Goal: Task Accomplishment & Management: Manage account settings

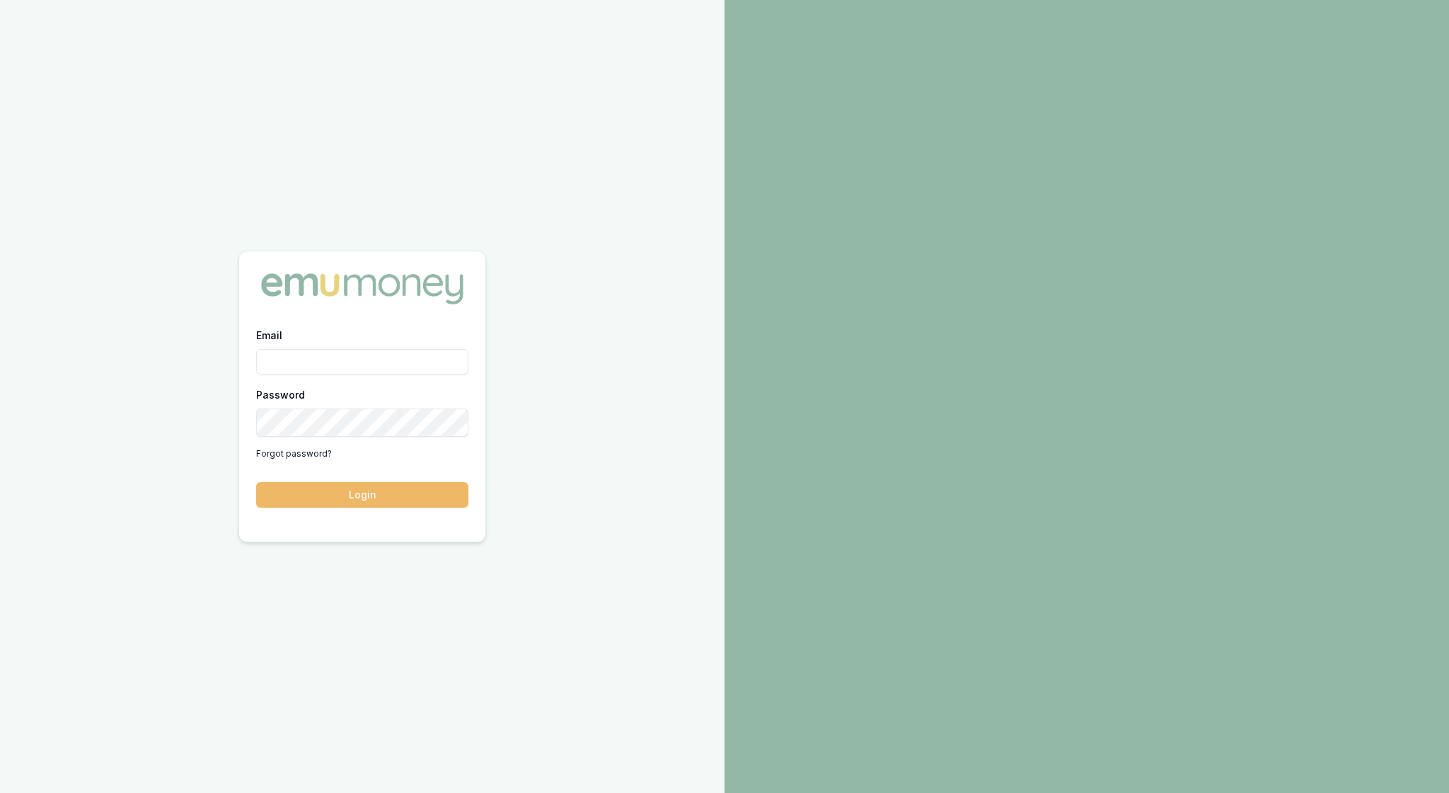
type input "rachael.connors@emumoney.com.au"
click at [389, 501] on button "Login" at bounding box center [362, 494] width 212 height 25
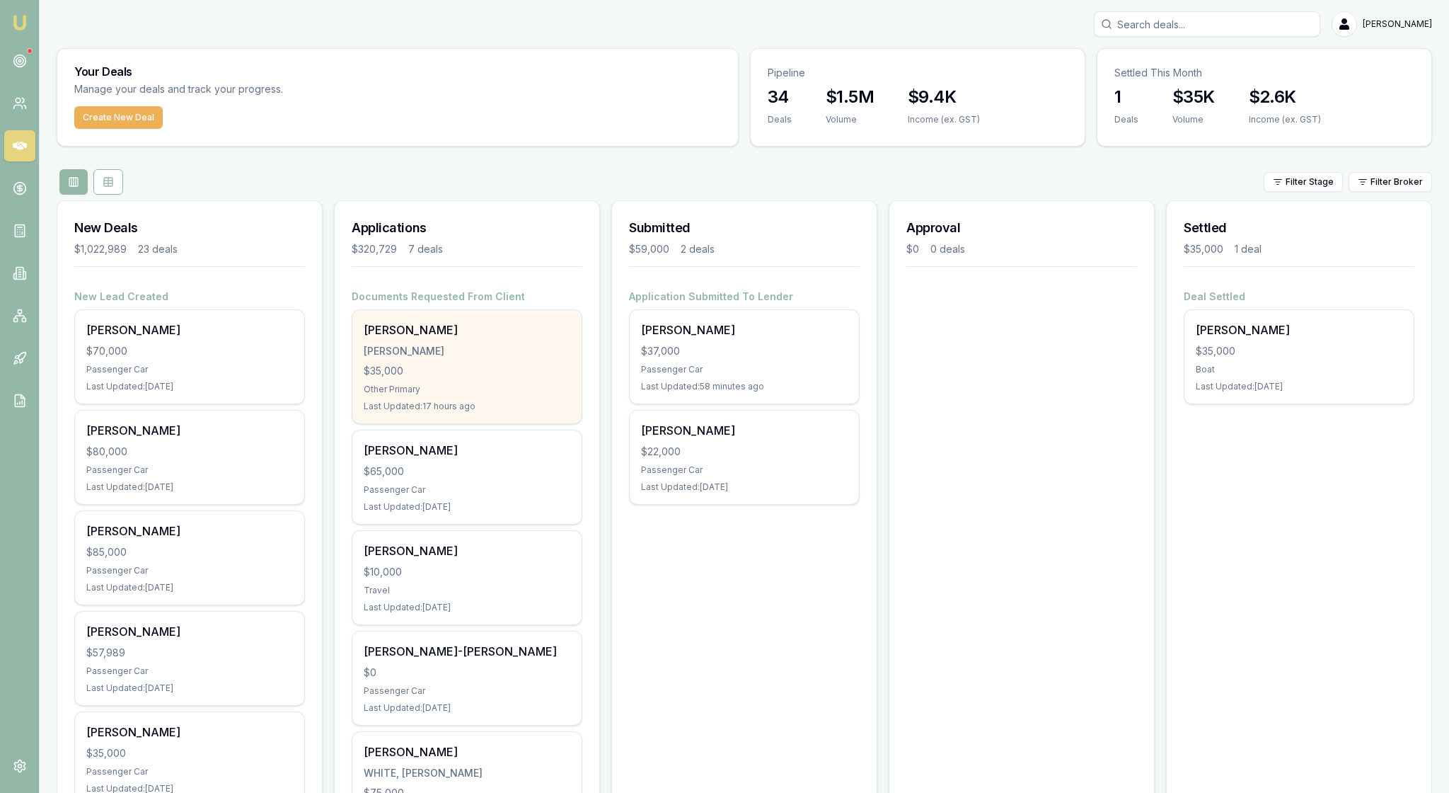
click at [454, 378] on div "$35,000" at bounding box center [467, 371] width 207 height 14
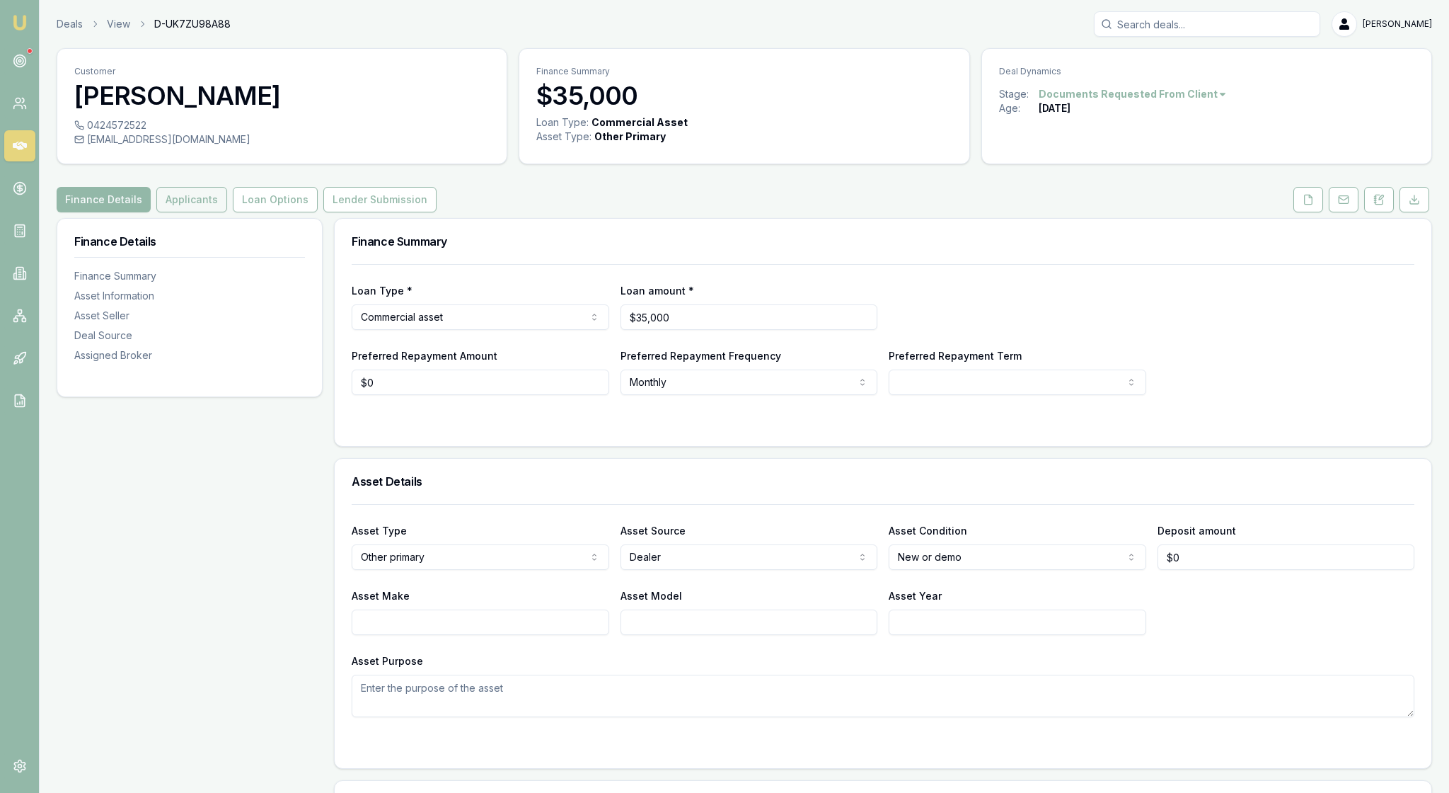
click at [227, 212] on button "Applicants" at bounding box center [191, 199] width 71 height 25
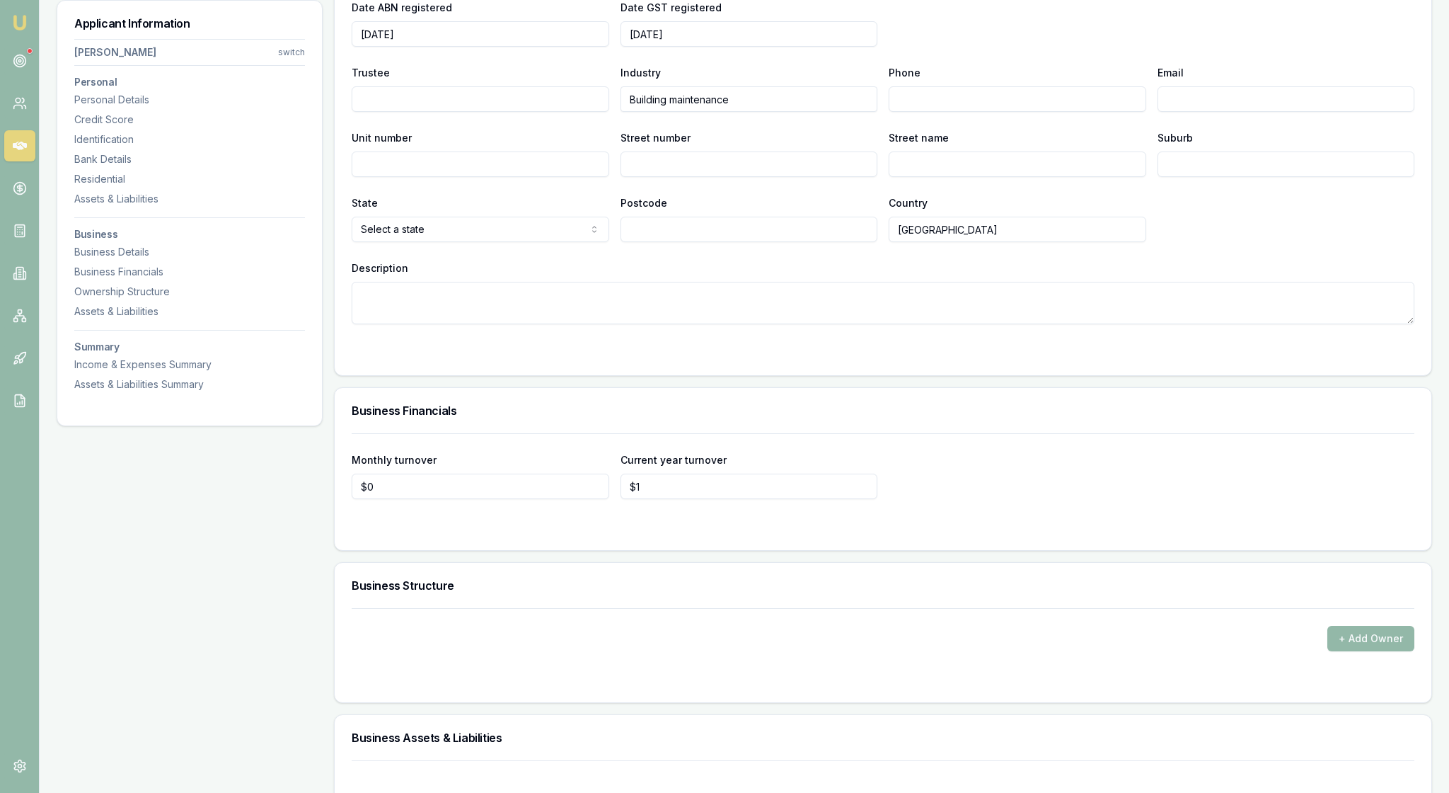
scroll to position [2083, 0]
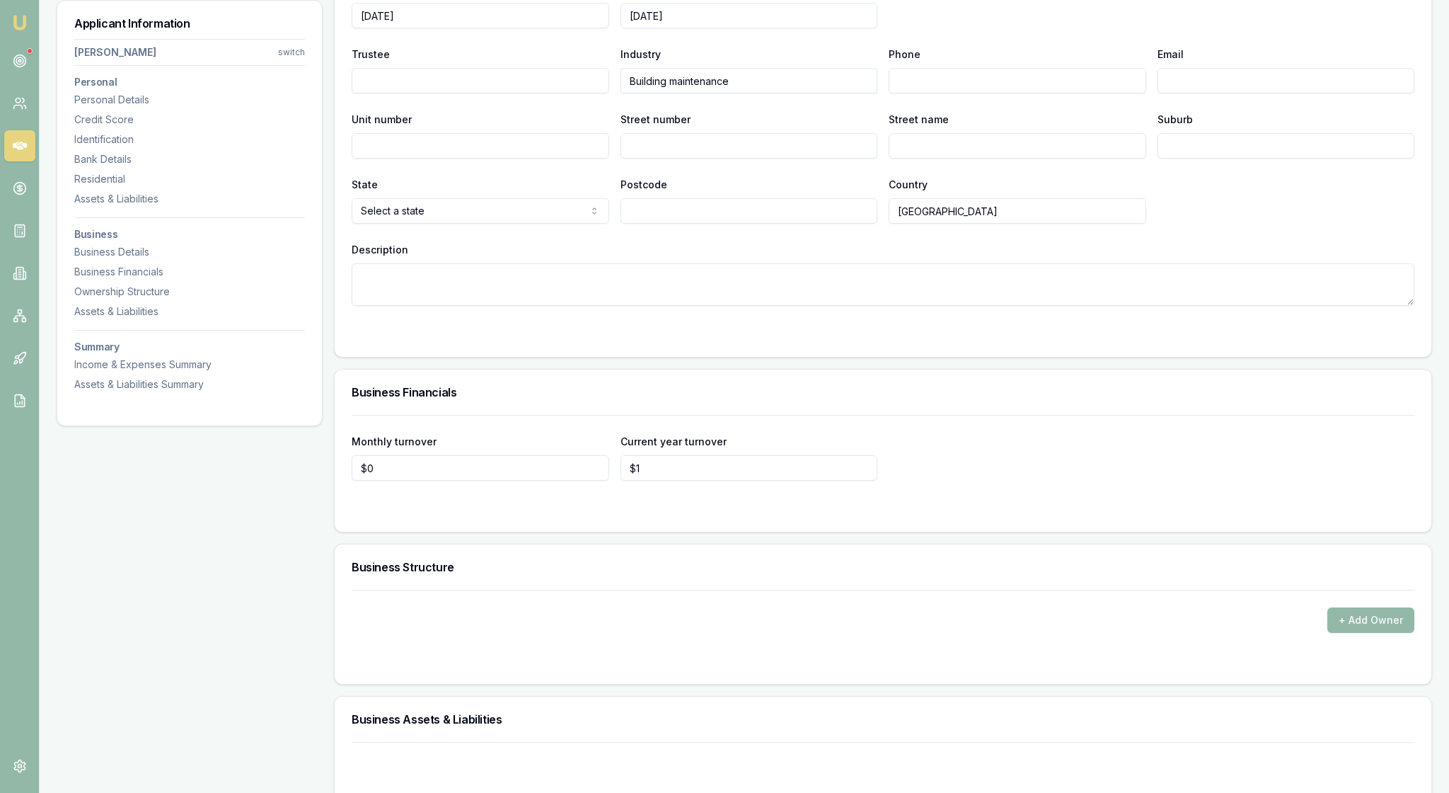
drag, startPoint x: 994, startPoint y: 201, endPoint x: 872, endPoint y: 207, distance: 121.8
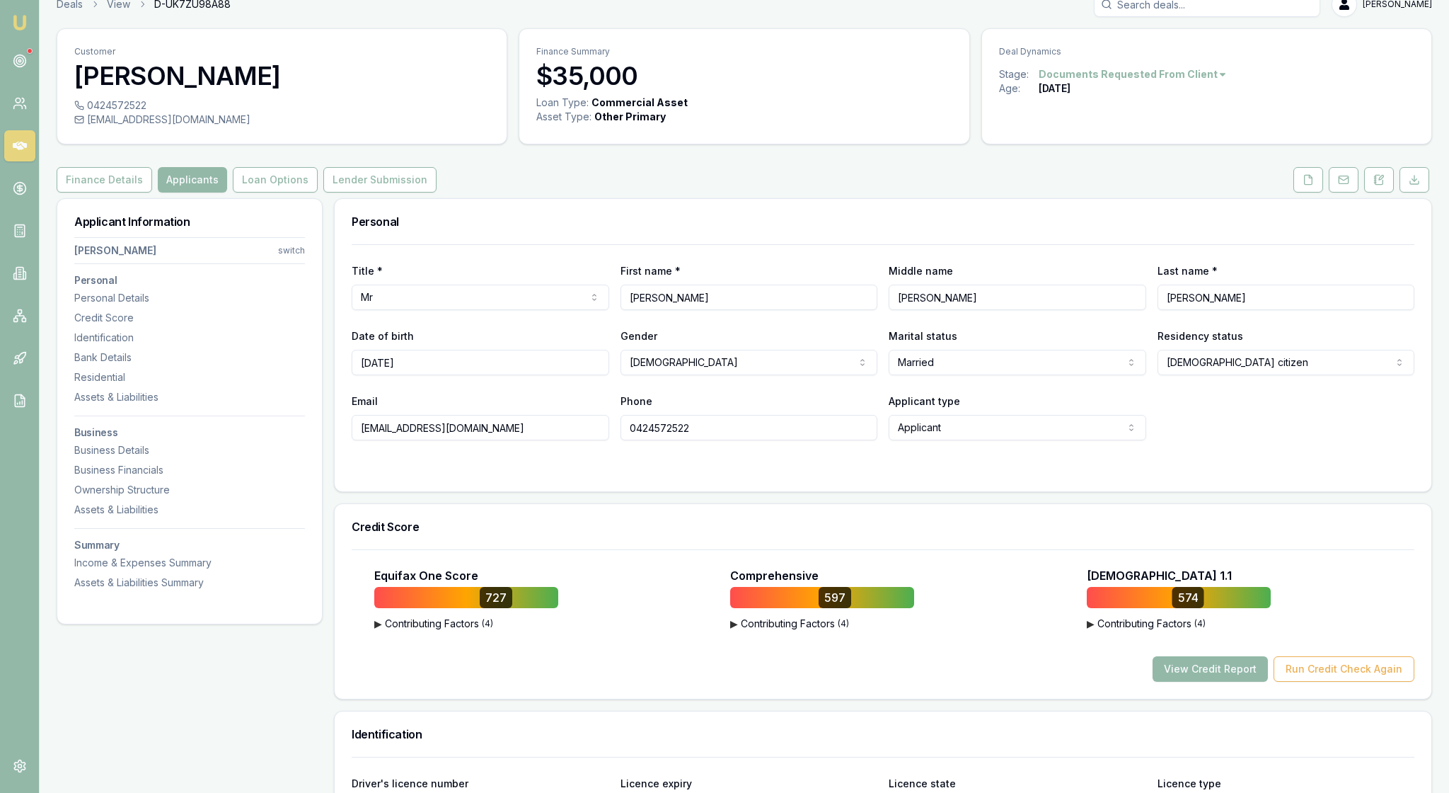
scroll to position [-1, 0]
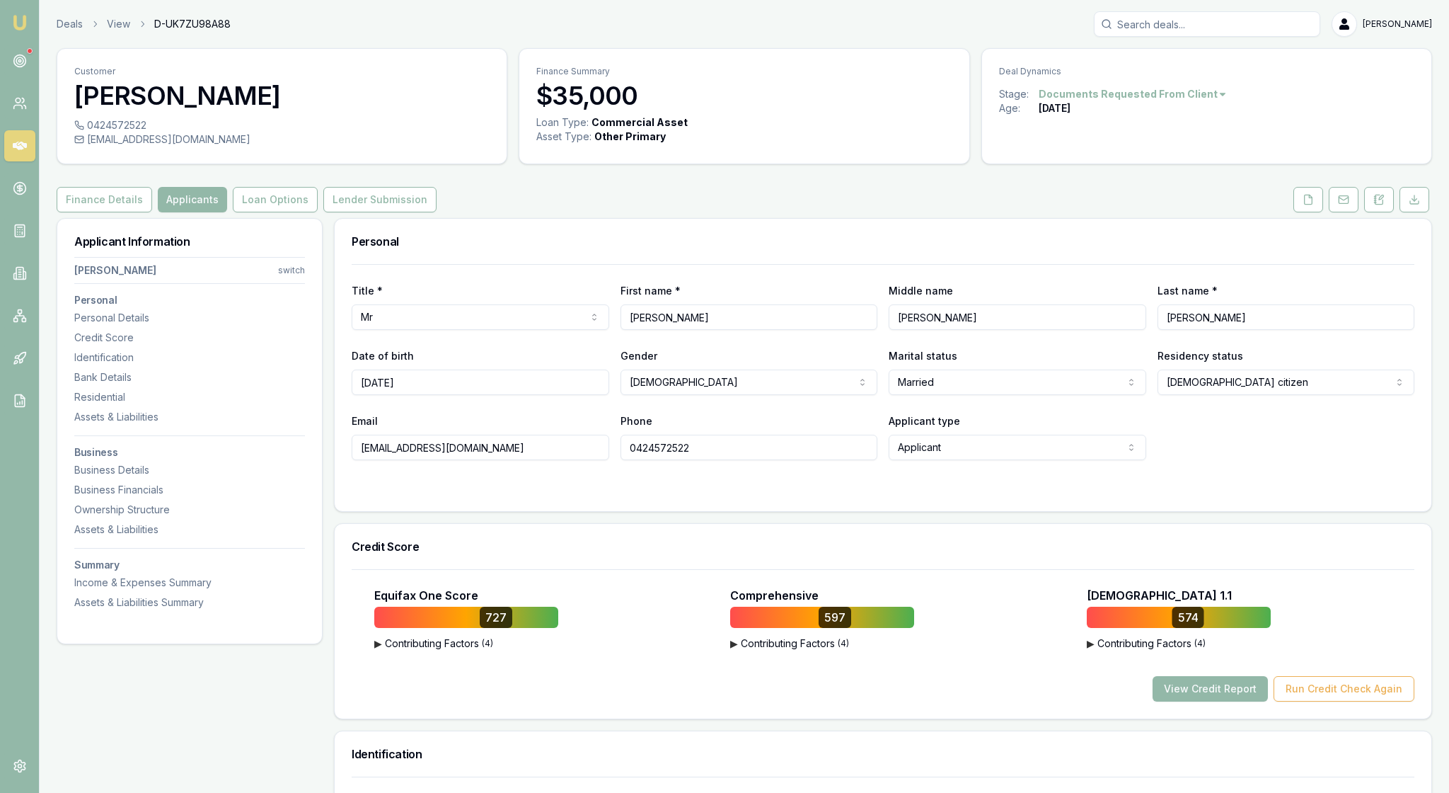
drag, startPoint x: 575, startPoint y: 498, endPoint x: 361, endPoint y: 505, distance: 213.8
drag, startPoint x: 726, startPoint y: 510, endPoint x: 589, endPoint y: 505, distance: 137.4
click at [21, 58] on link at bounding box center [19, 60] width 31 height 31
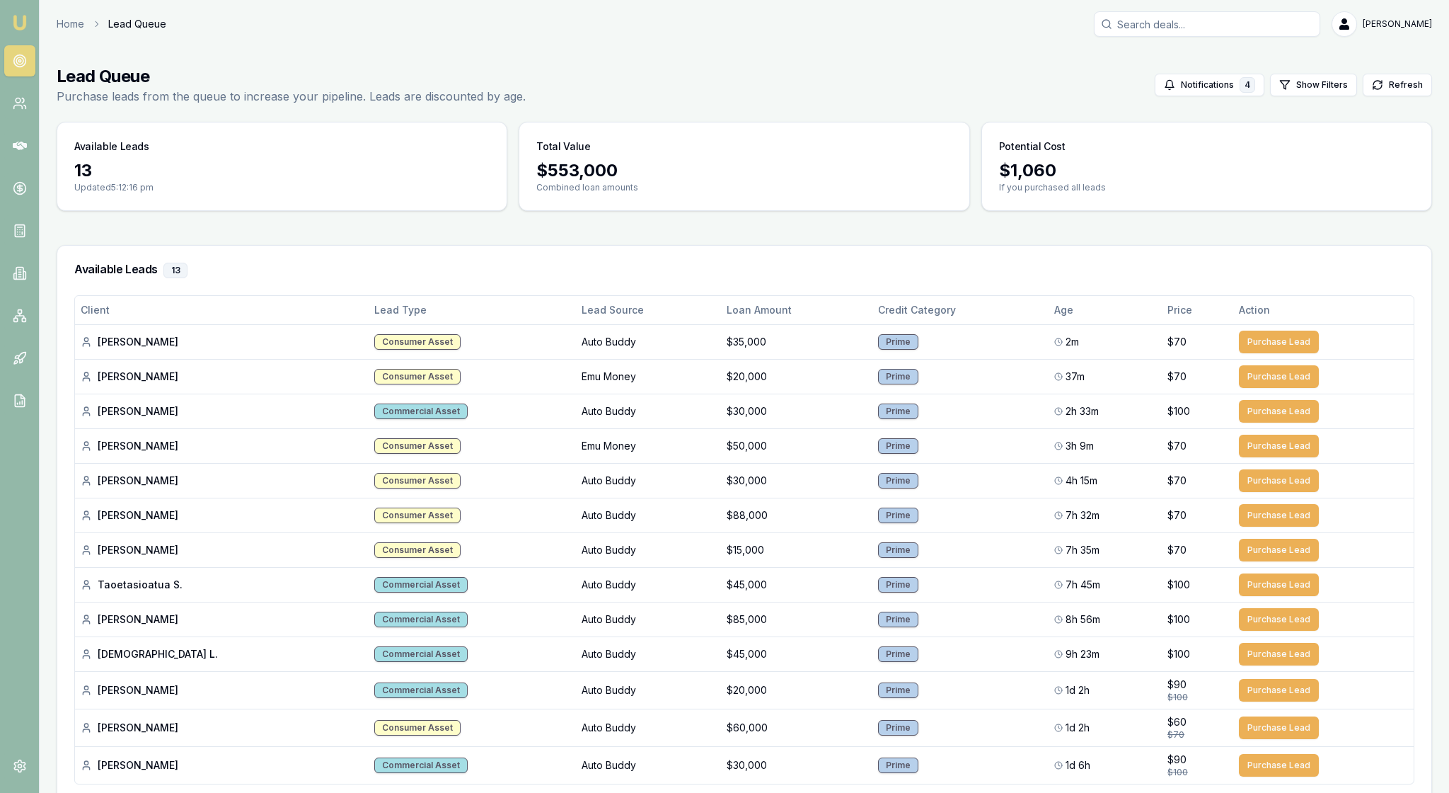
click at [485, 266] on main "Lead Queue Purchase leads from the queue to increase your pipeline. Leads are d…" at bounding box center [745, 466] width 1410 height 836
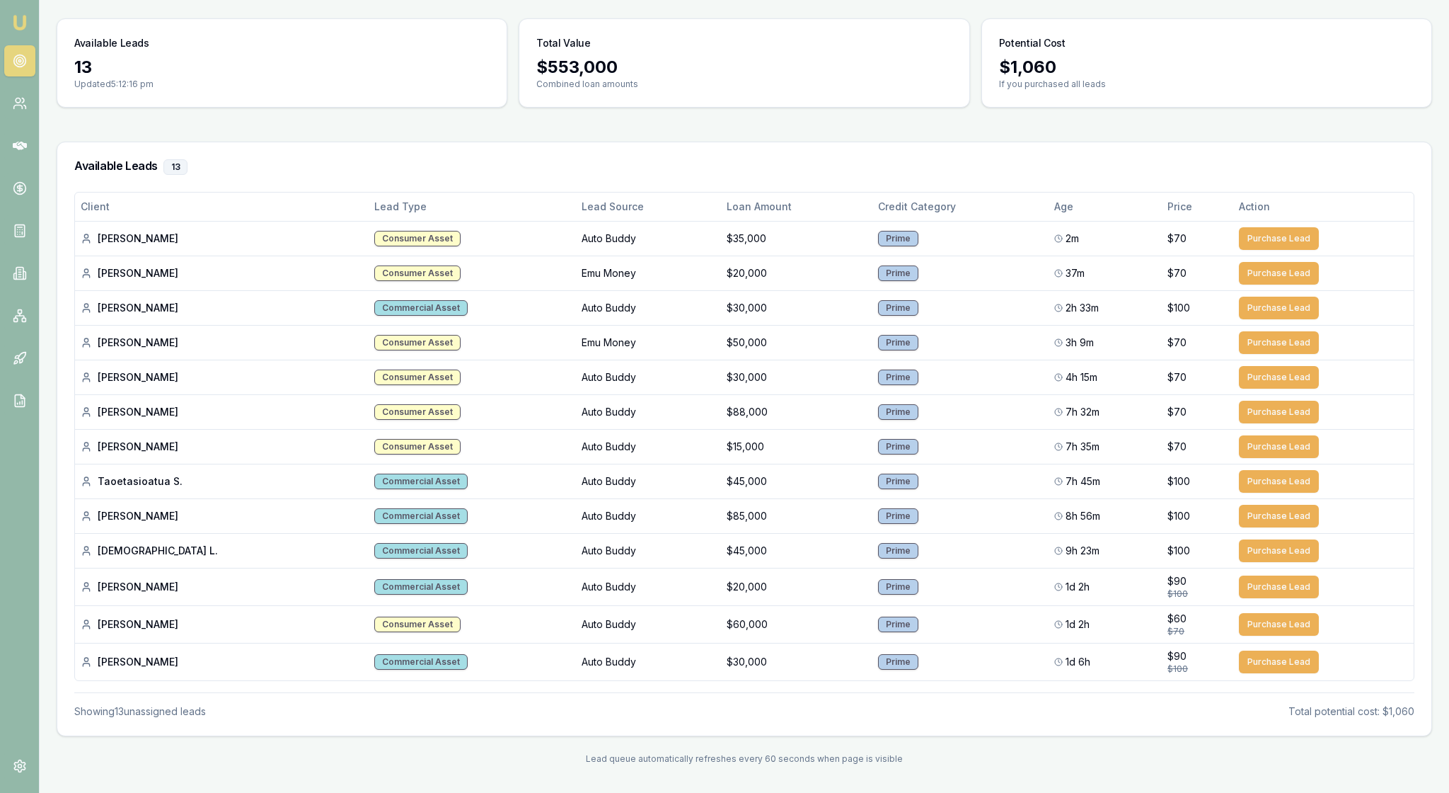
scroll to position [228, 0]
click at [1270, 227] on button "Purchase Lead" at bounding box center [1279, 238] width 80 height 23
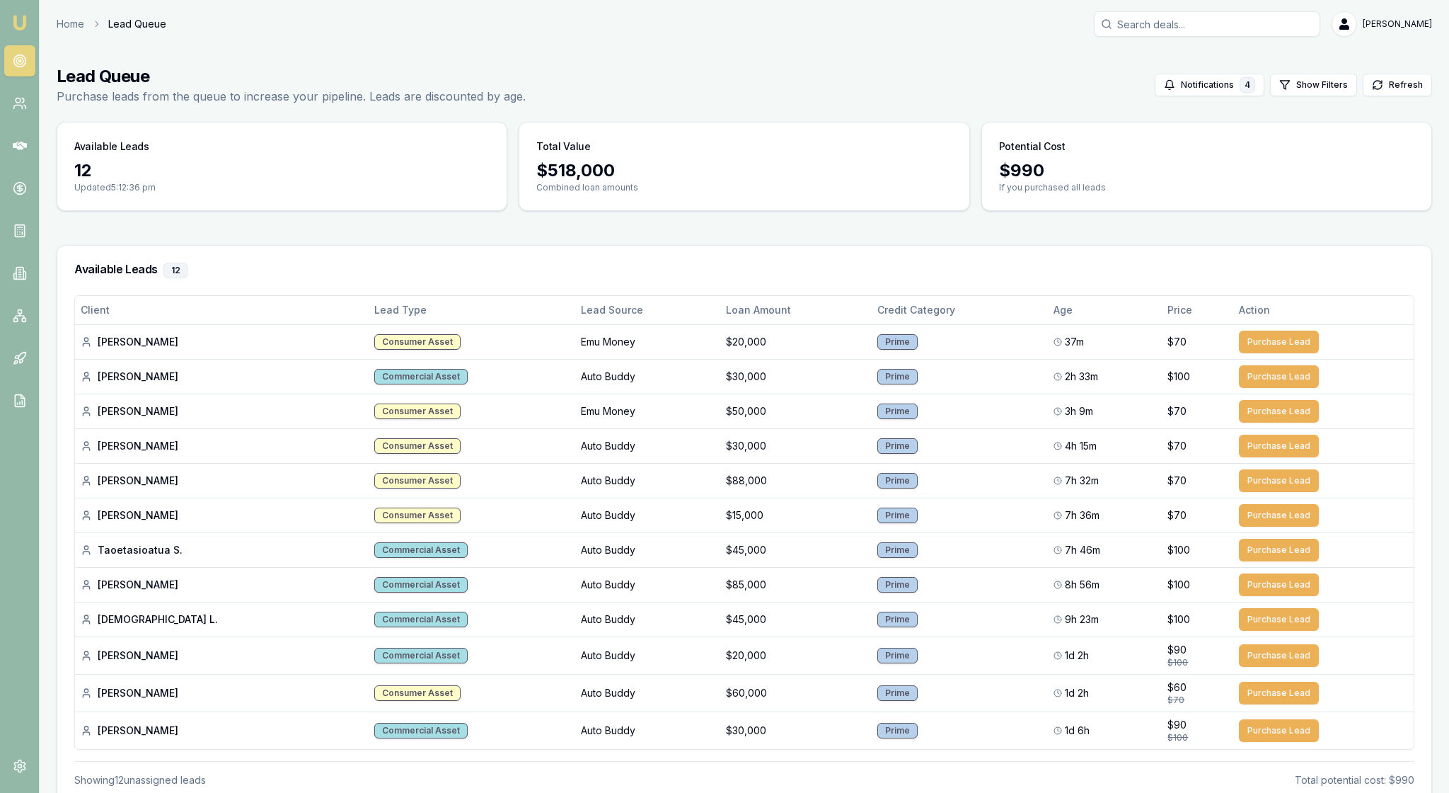
scroll to position [0, 0]
click at [28, 25] on img at bounding box center [19, 22] width 17 height 17
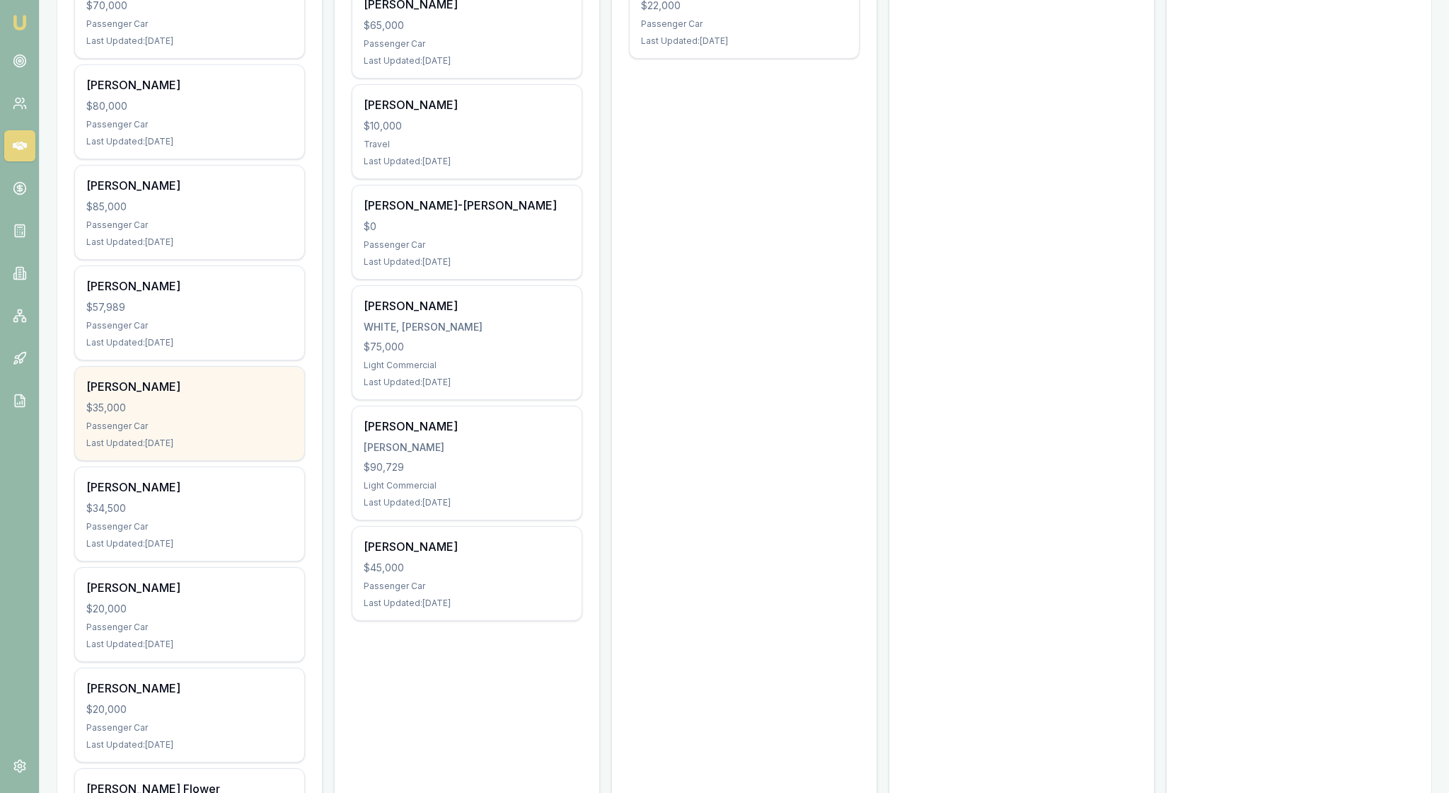
scroll to position [447, 0]
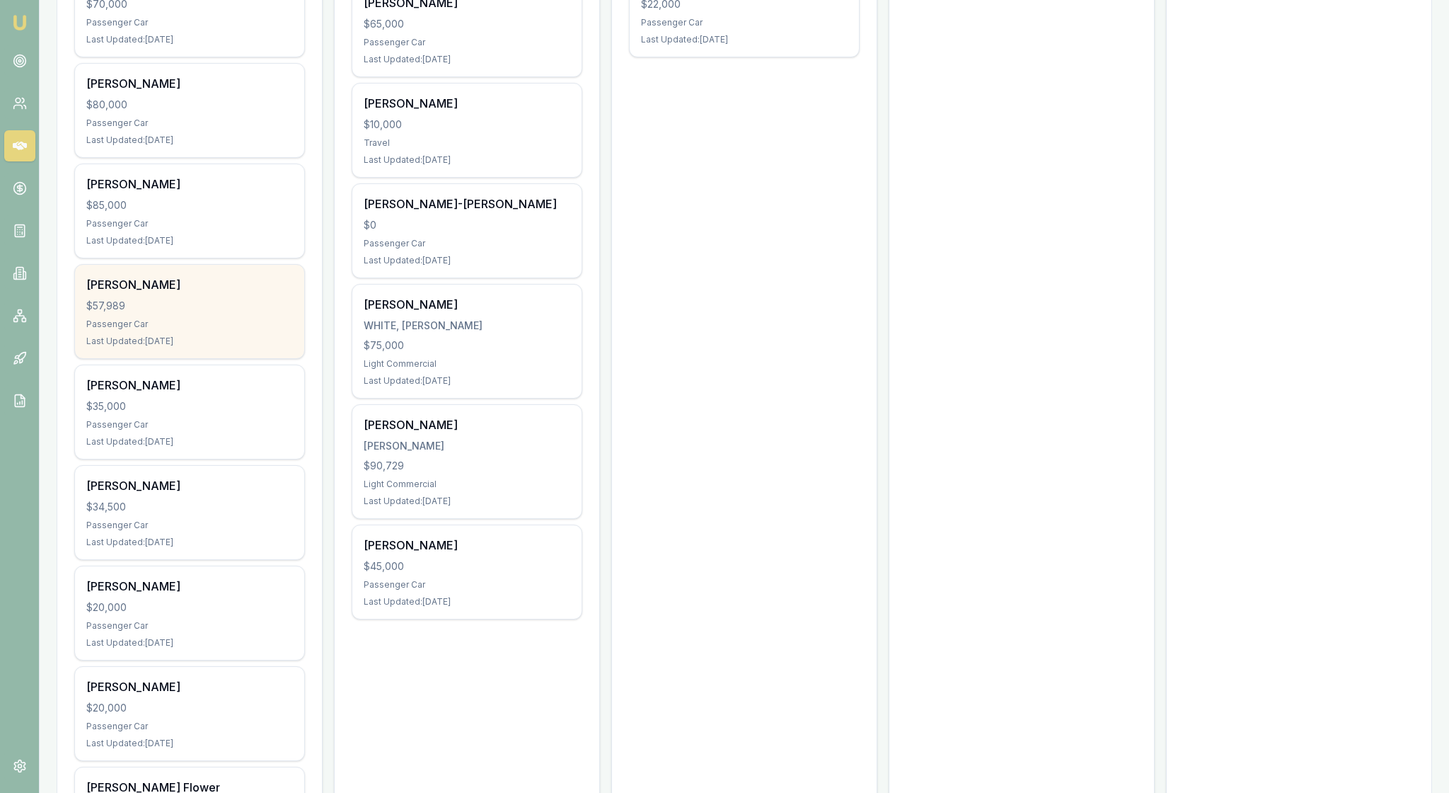
click at [231, 358] on div "Hendrik Van Wyk $57,989 Passenger Car Last Updated: 4 days ago" at bounding box center [189, 311] width 229 height 93
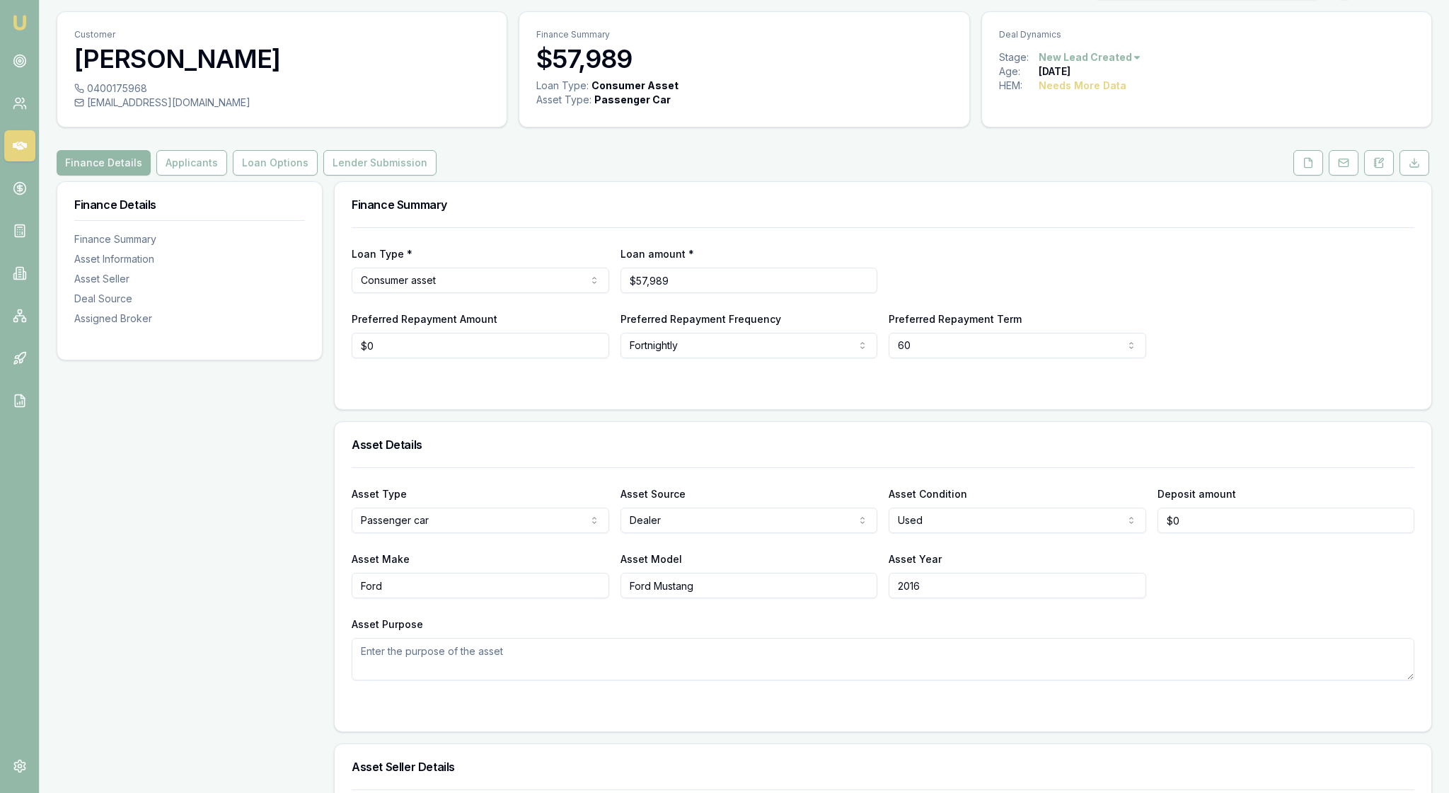
scroll to position [57, 0]
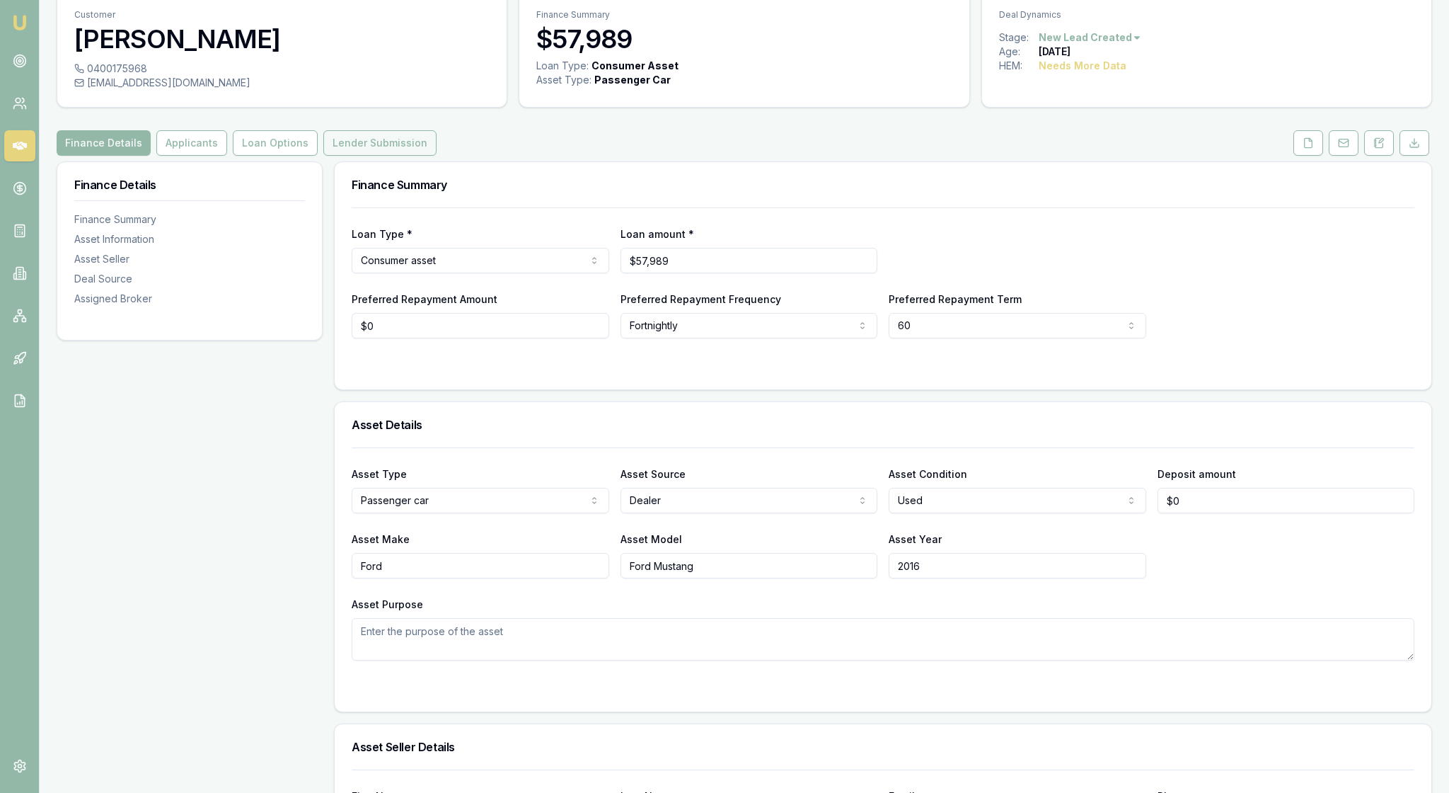
click at [437, 156] on button "Lender Submission" at bounding box center [379, 142] width 113 height 25
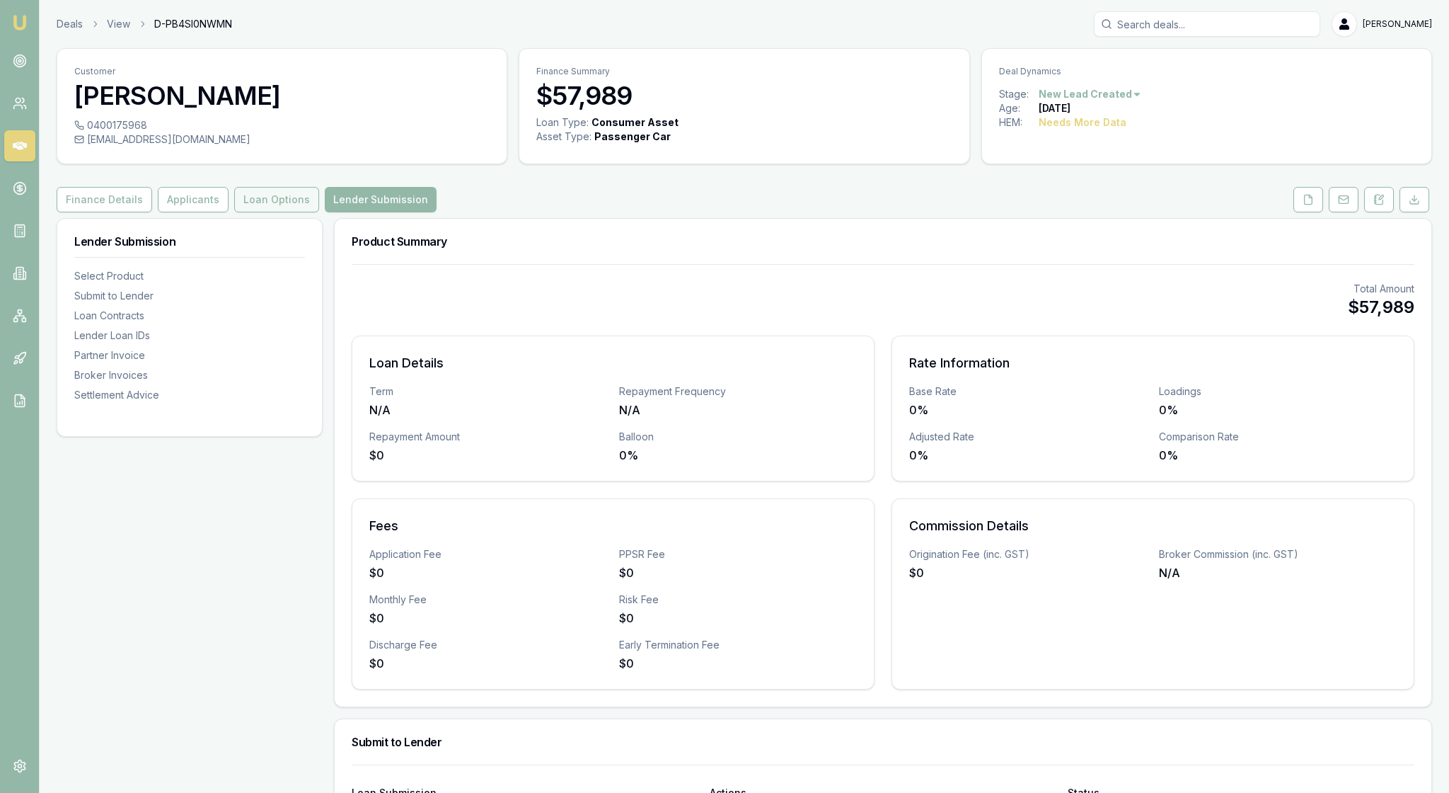
click at [310, 212] on button "Loan Options" at bounding box center [276, 199] width 85 height 25
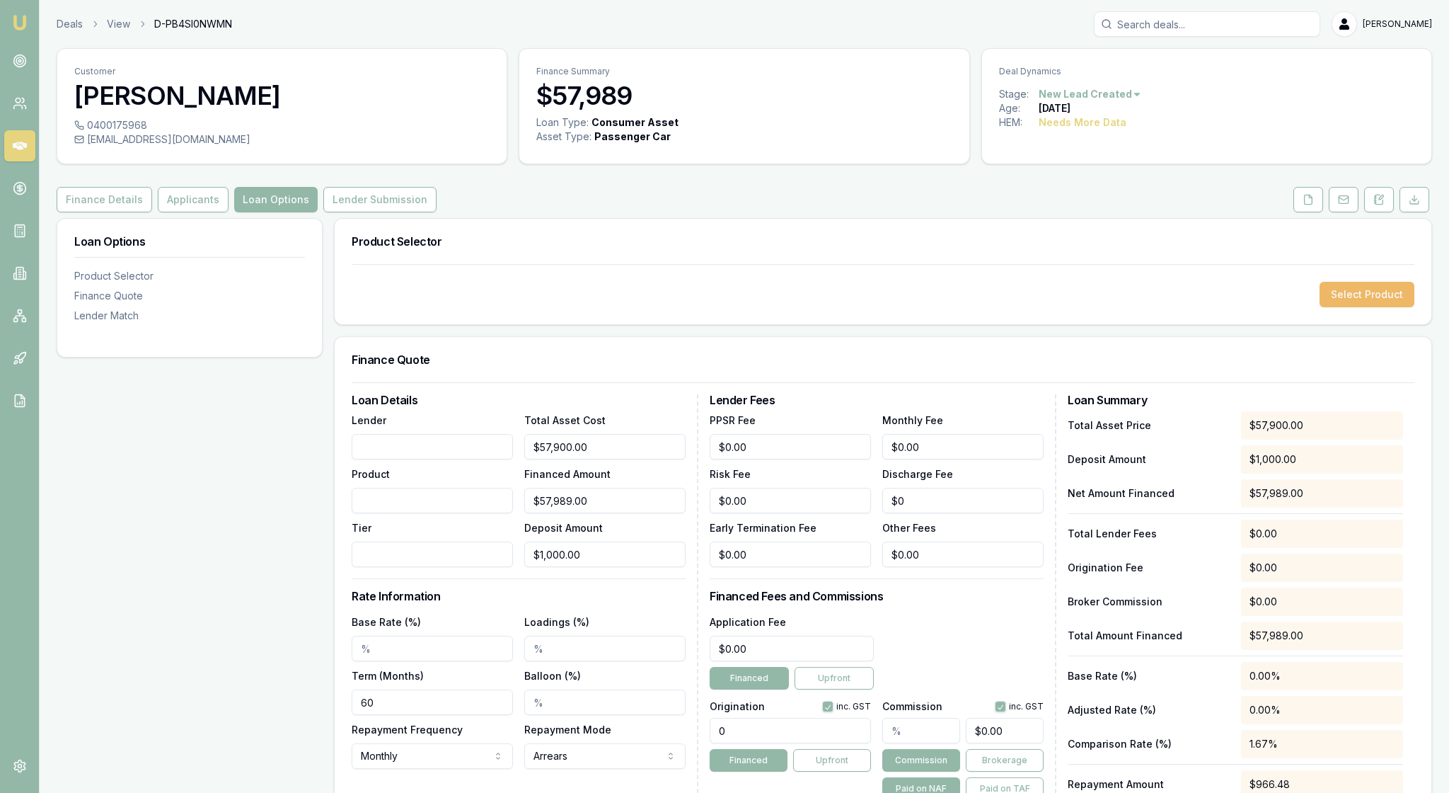
click at [1376, 307] on button "Select Product" at bounding box center [1367, 294] width 95 height 25
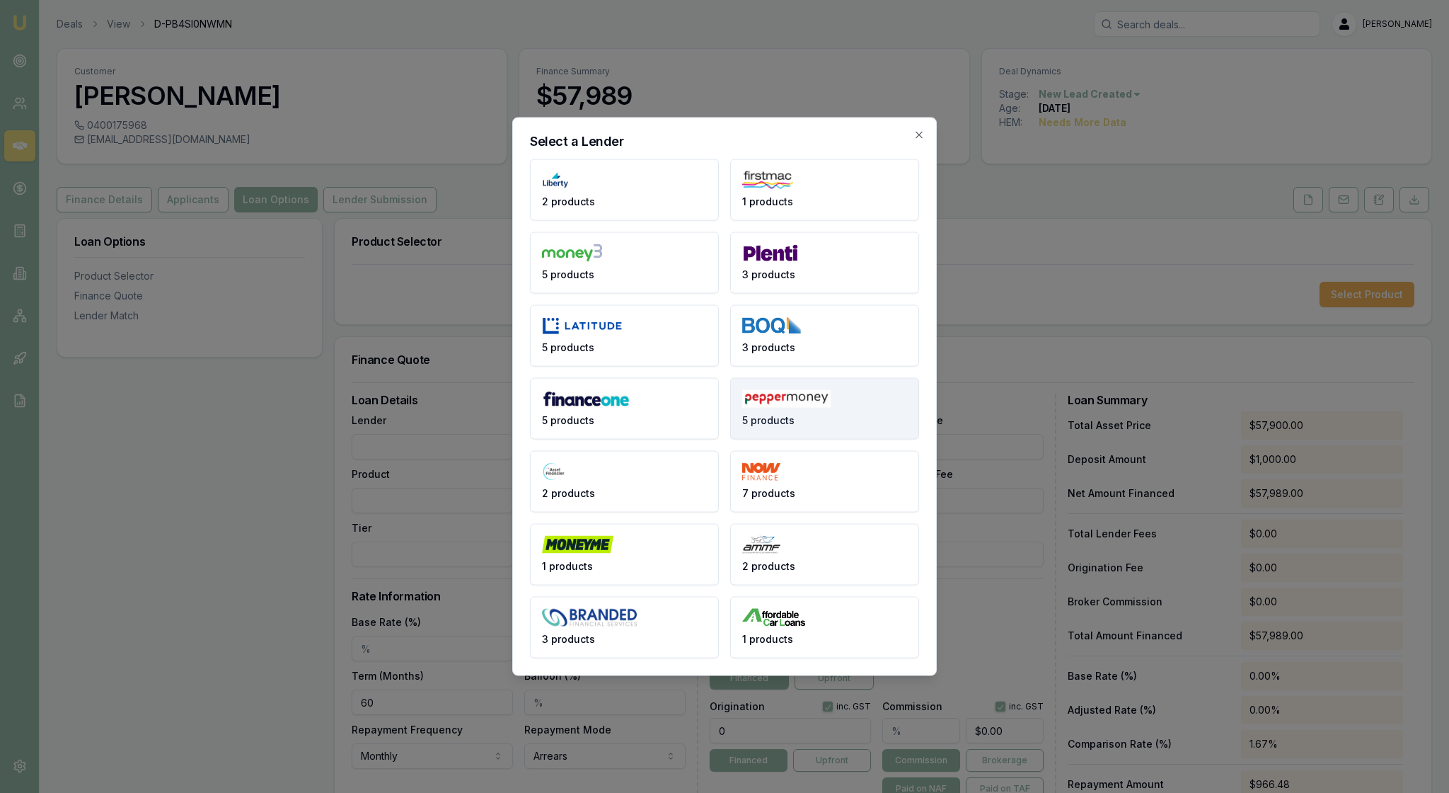
click at [818, 413] on button "5 products" at bounding box center [824, 409] width 189 height 62
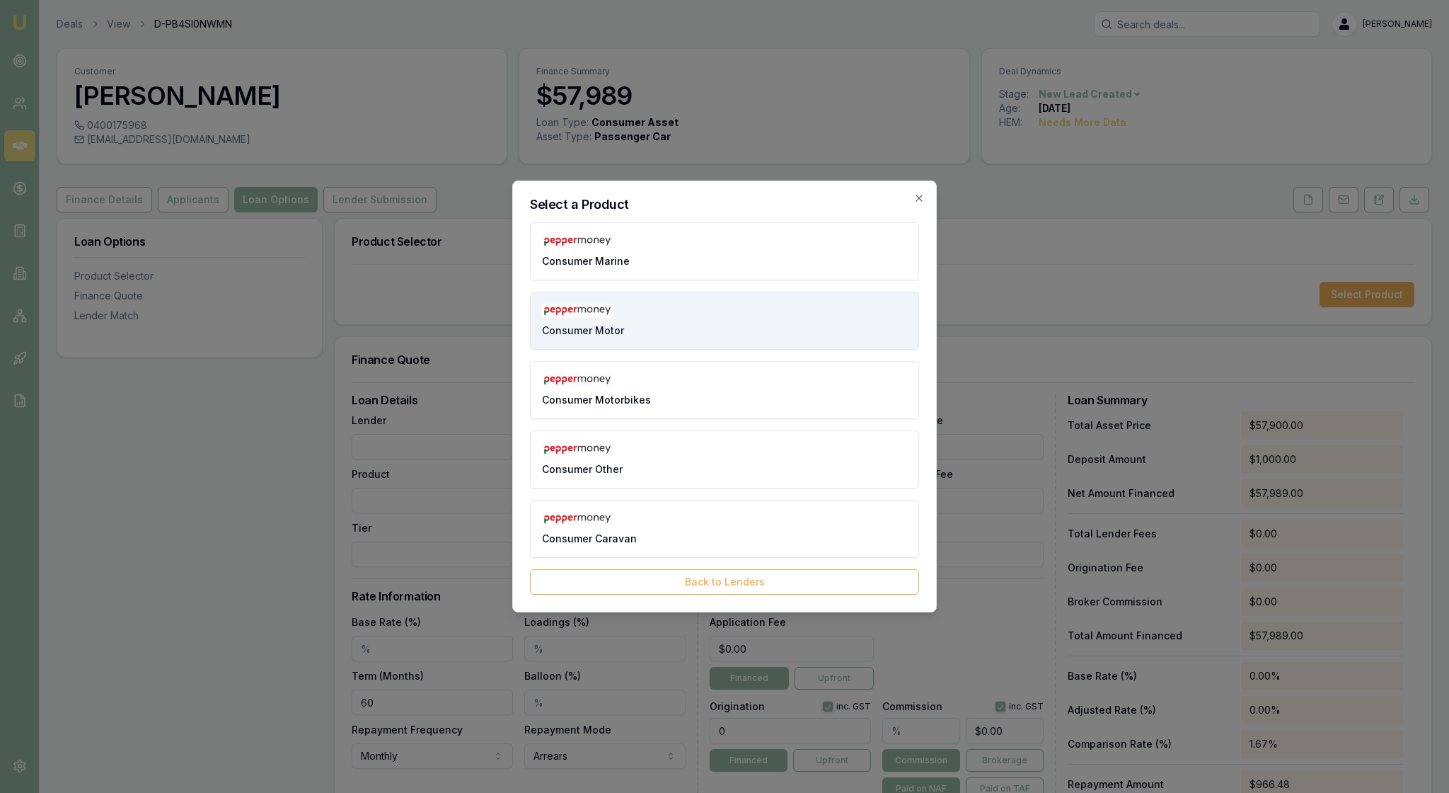
click at [688, 303] on button "Consumer Motor" at bounding box center [724, 321] width 389 height 58
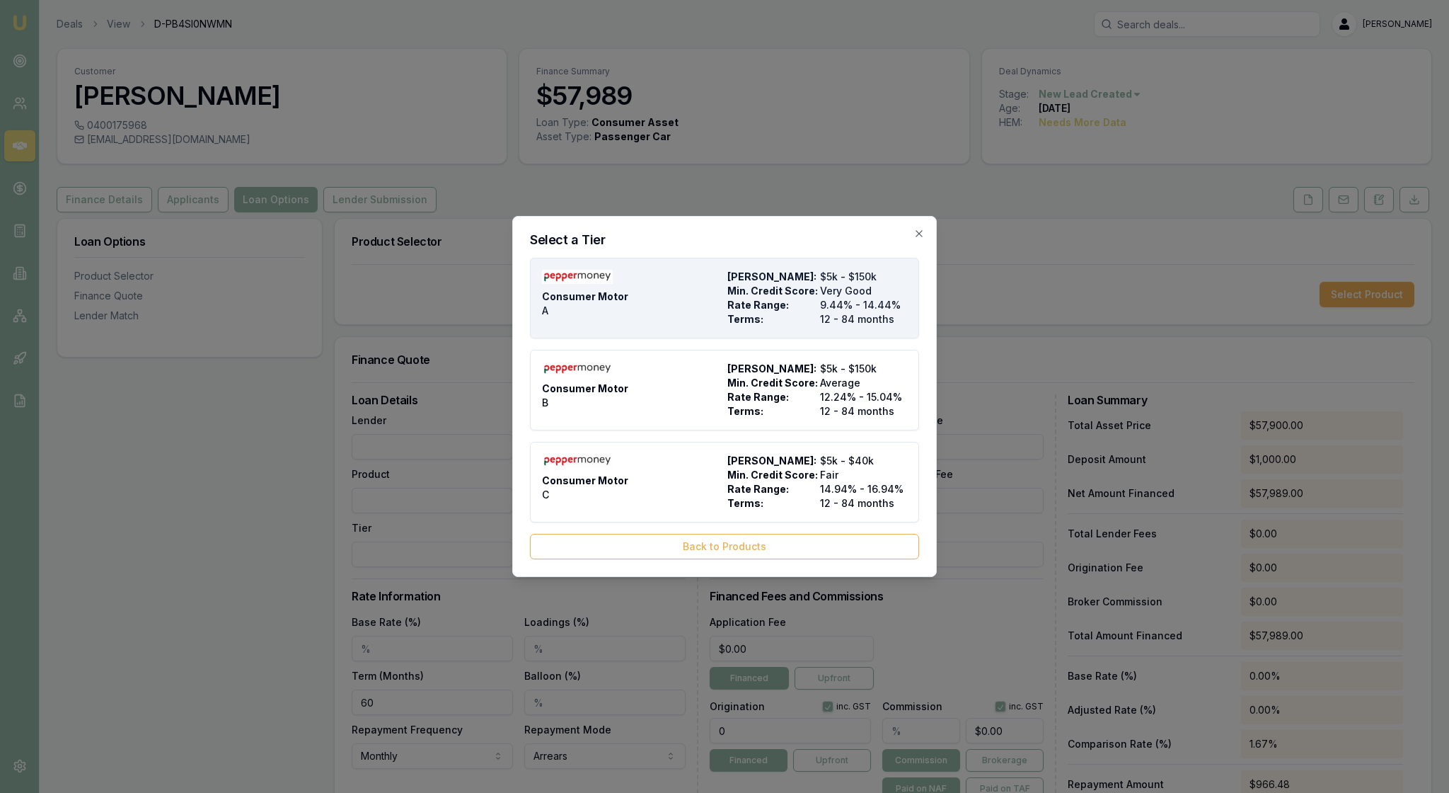
click at [688, 290] on div "Consumer Motor A" at bounding box center [632, 298] width 180 height 57
type input "Pepper Money"
type input "Consumer Motor"
type input "A"
type input "9.44"
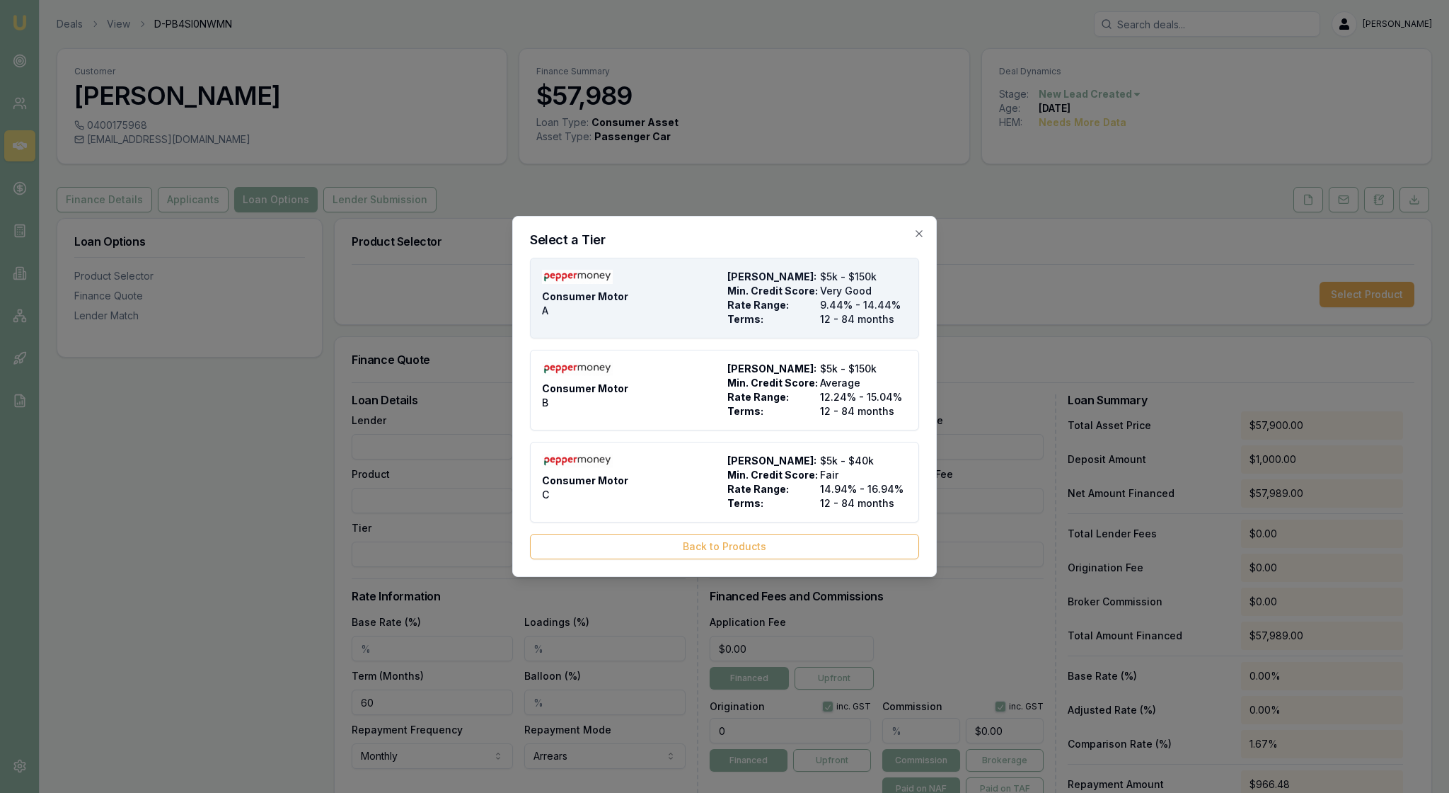
type input "12"
type input "$8.90"
type input "$499.00"
type input "1500"
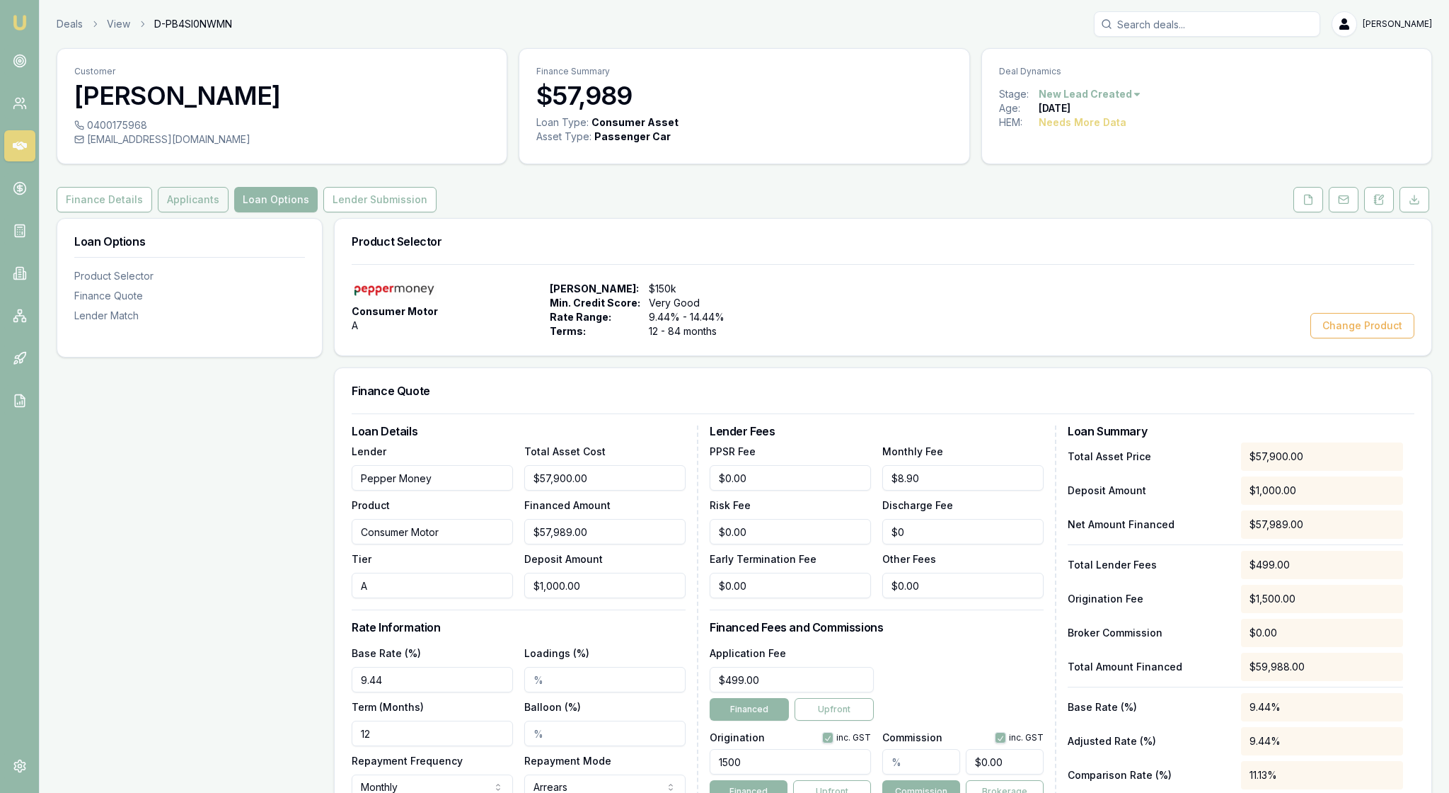
click at [229, 212] on button "Applicants" at bounding box center [193, 199] width 71 height 25
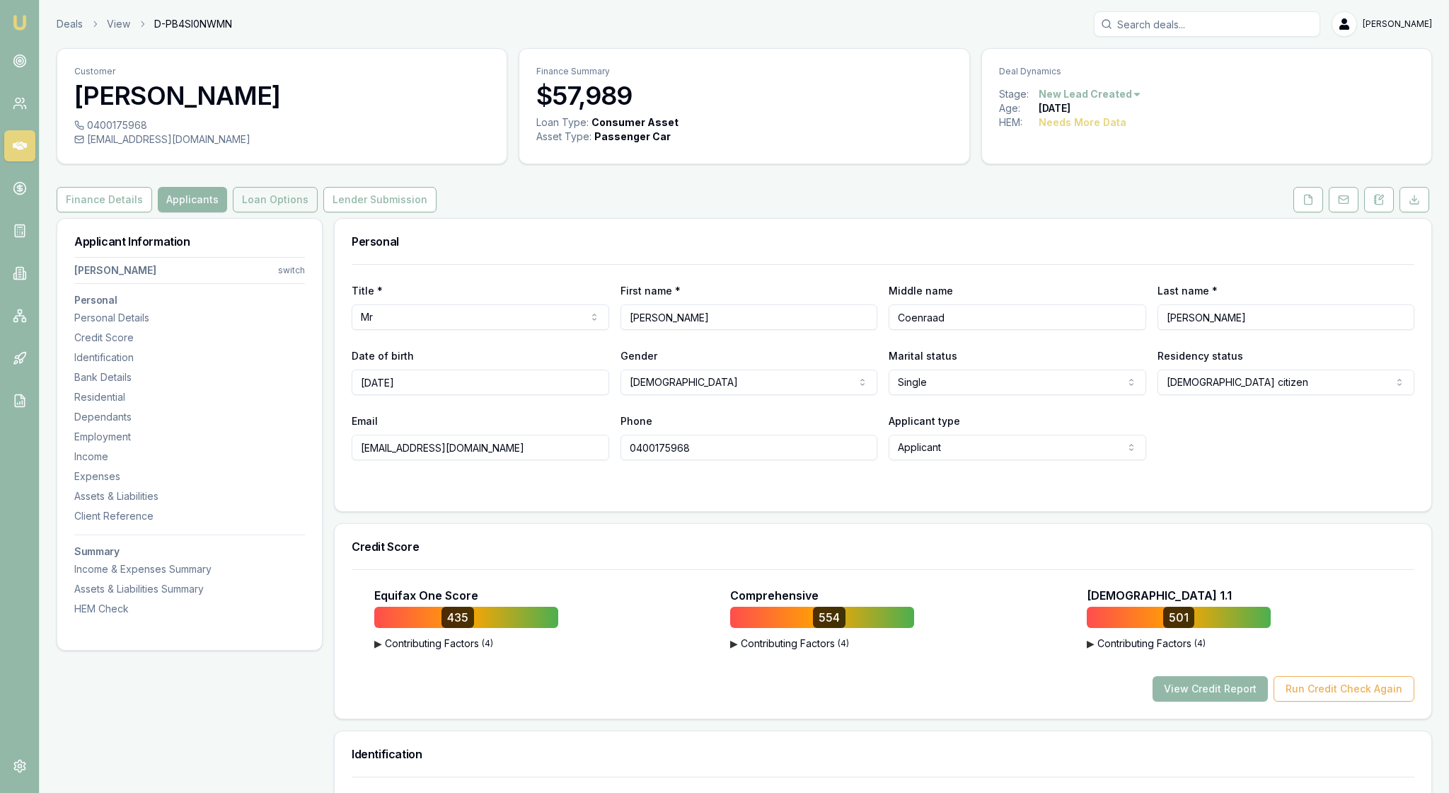
click at [318, 212] on button "Loan Options" at bounding box center [275, 199] width 85 height 25
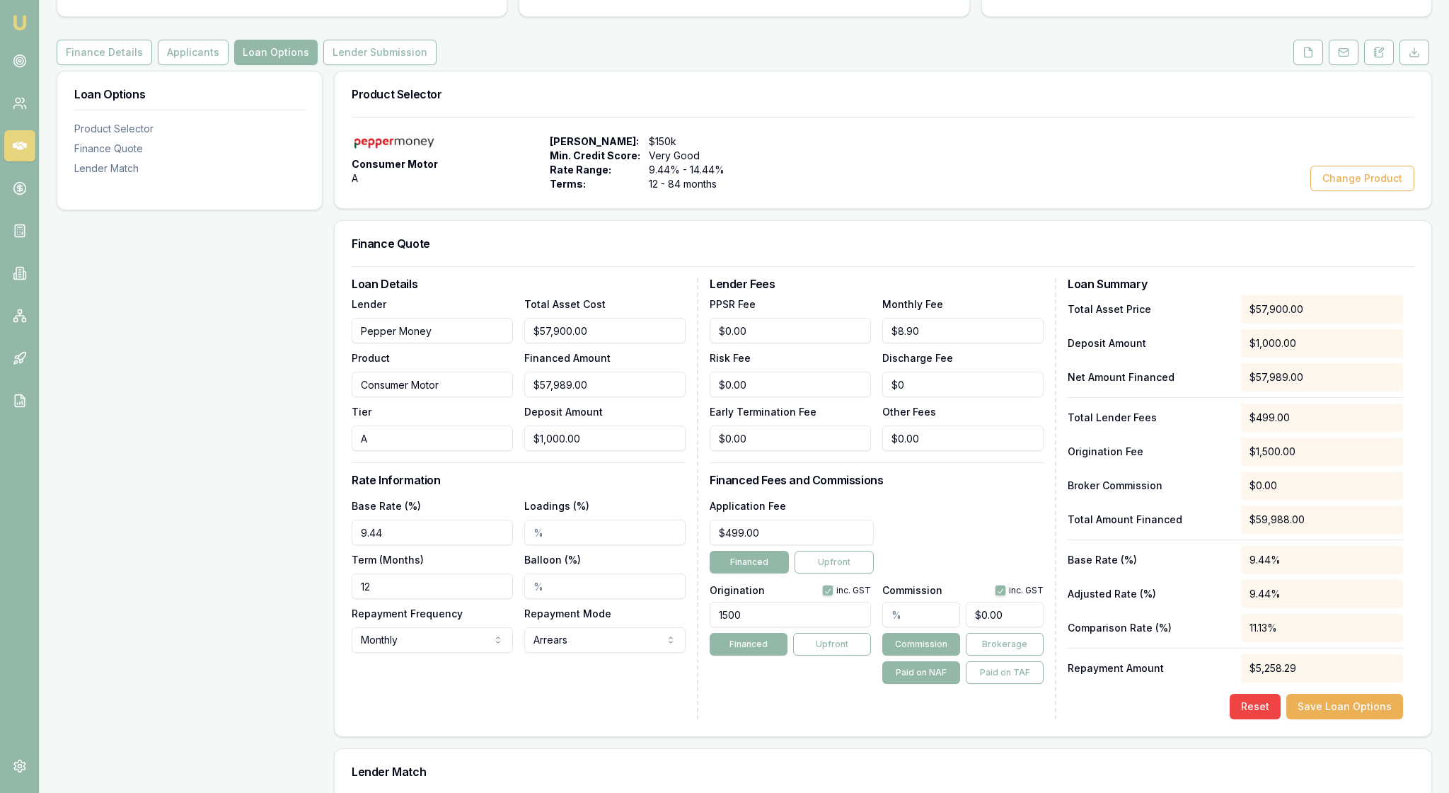
scroll to position [163, 0]
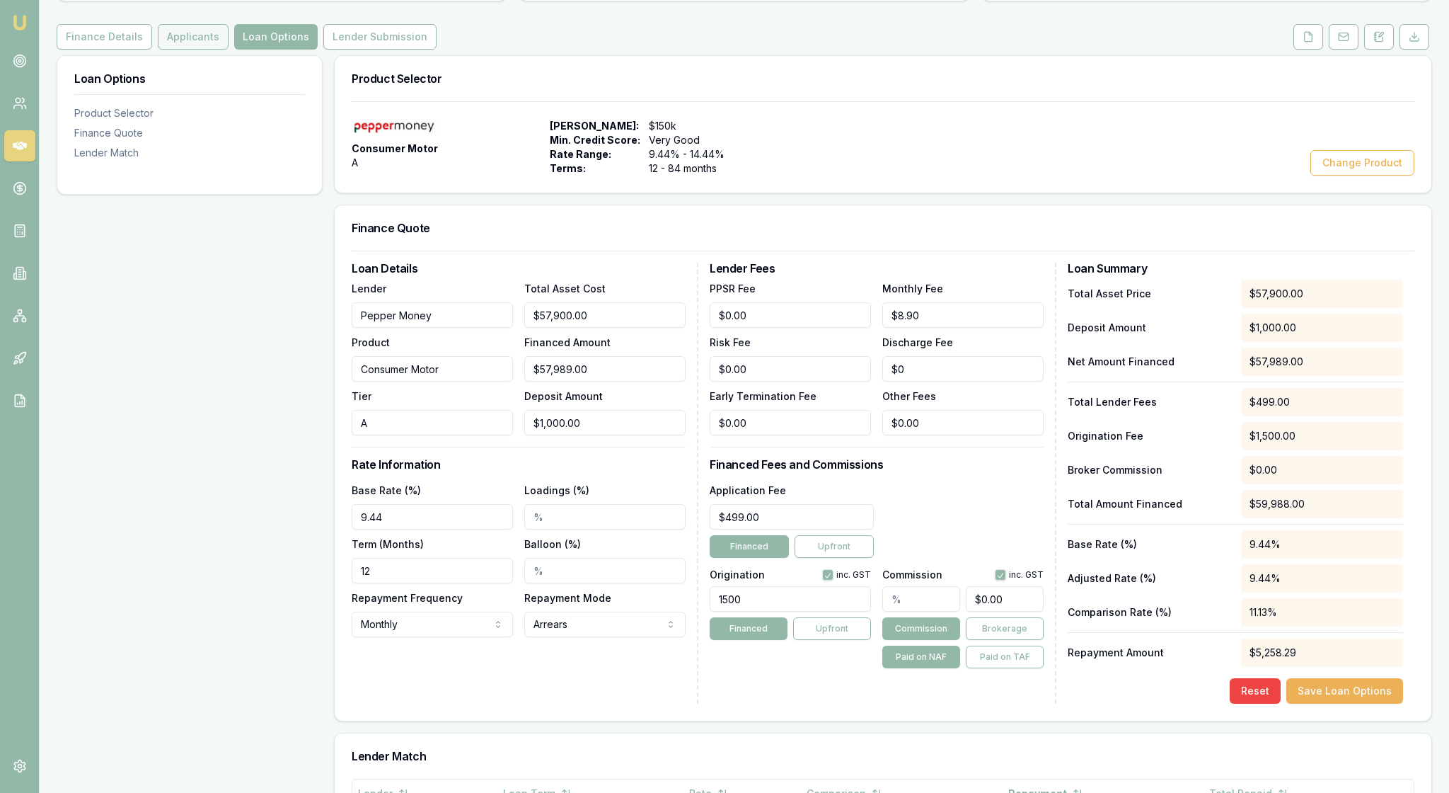
click at [229, 50] on button "Applicants" at bounding box center [193, 36] width 71 height 25
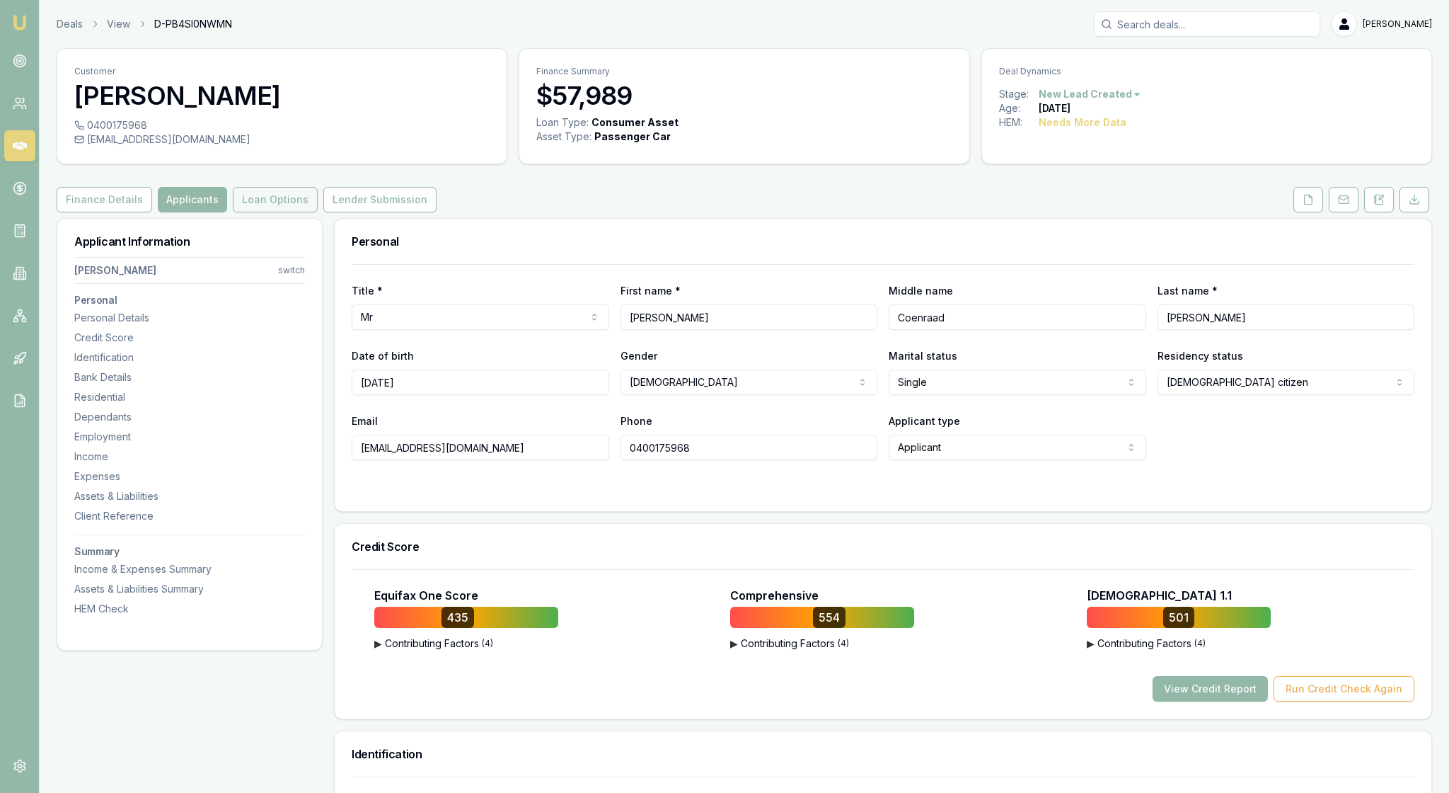
click at [318, 212] on button "Loan Options" at bounding box center [275, 199] width 85 height 25
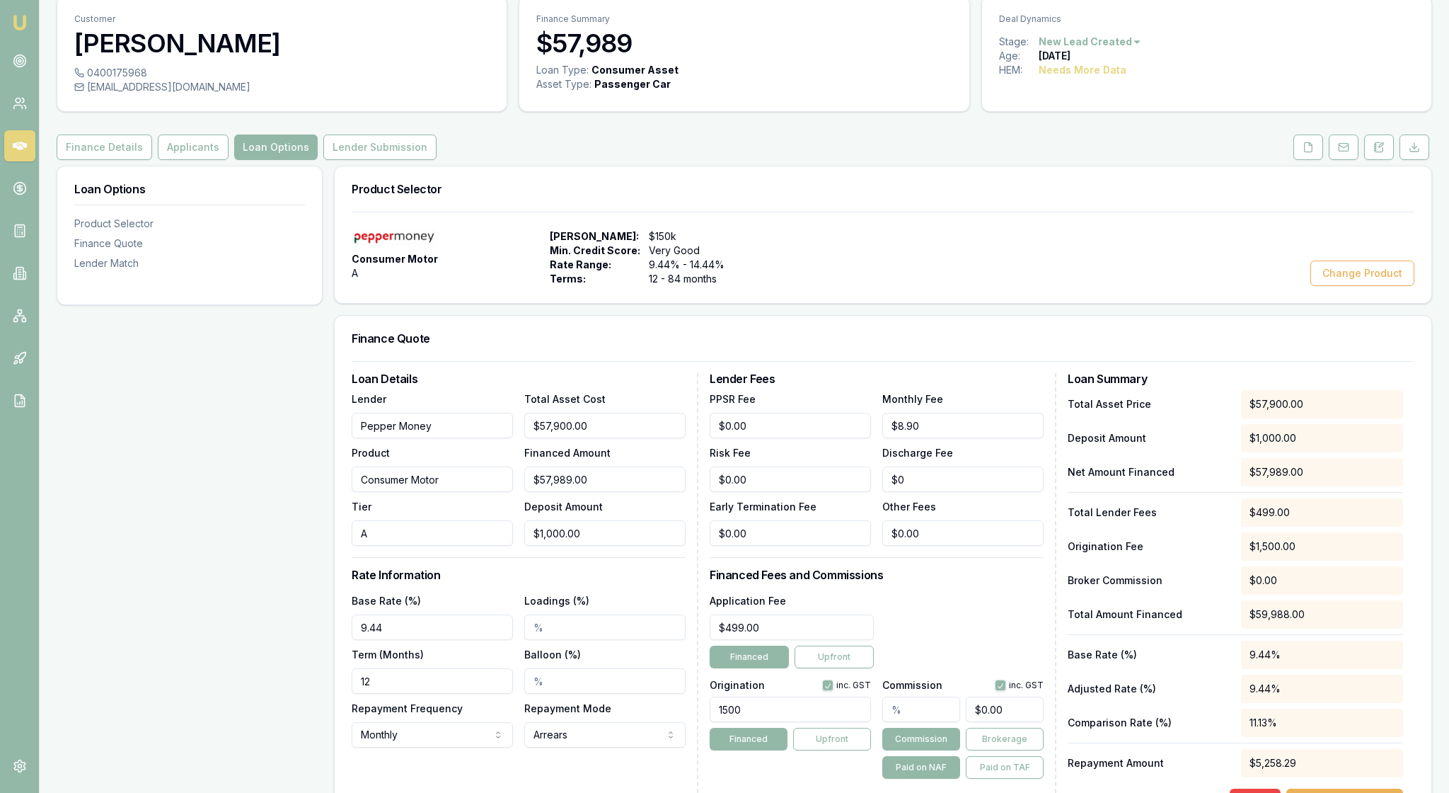
scroll to position [35, 0]
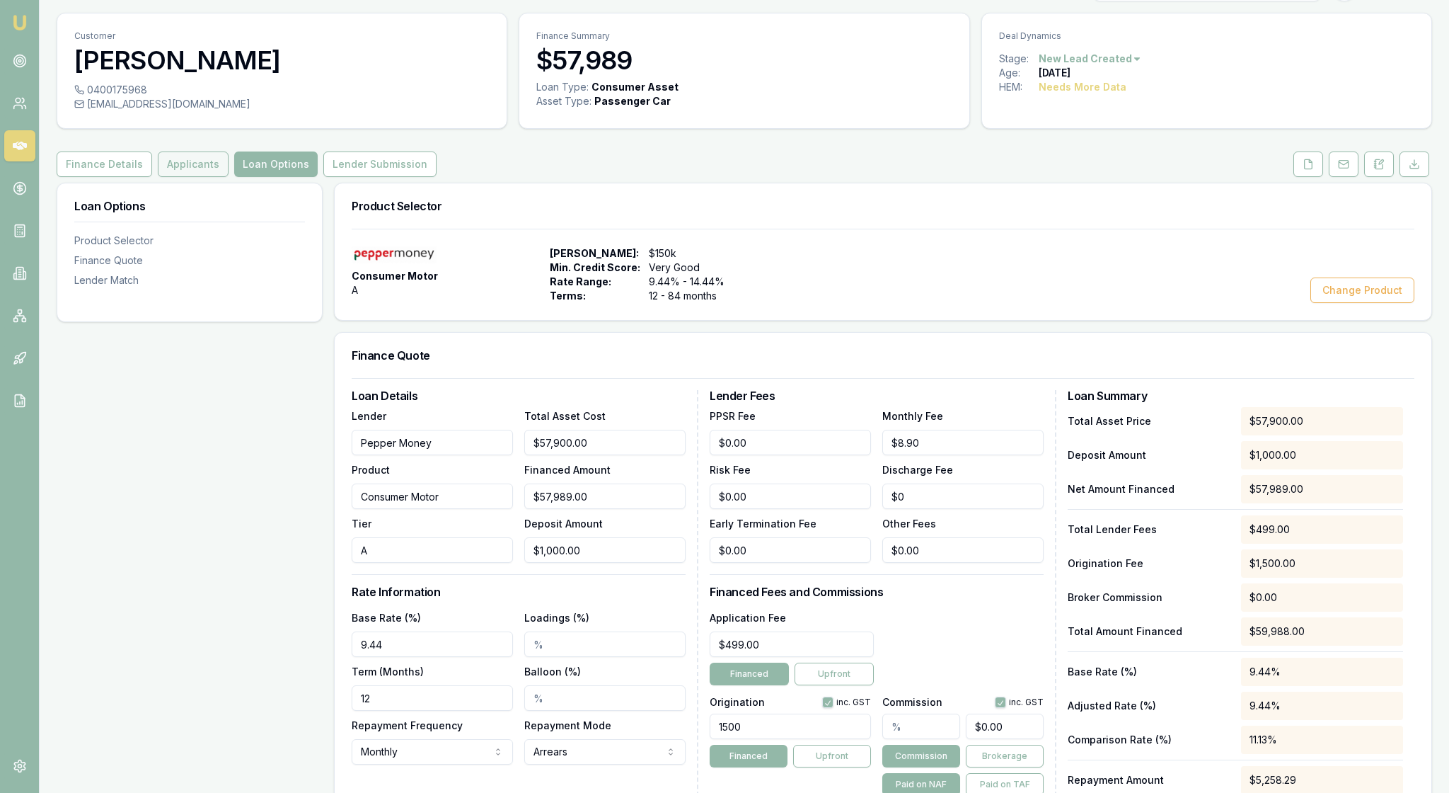
click at [217, 177] on button "Applicants" at bounding box center [193, 163] width 71 height 25
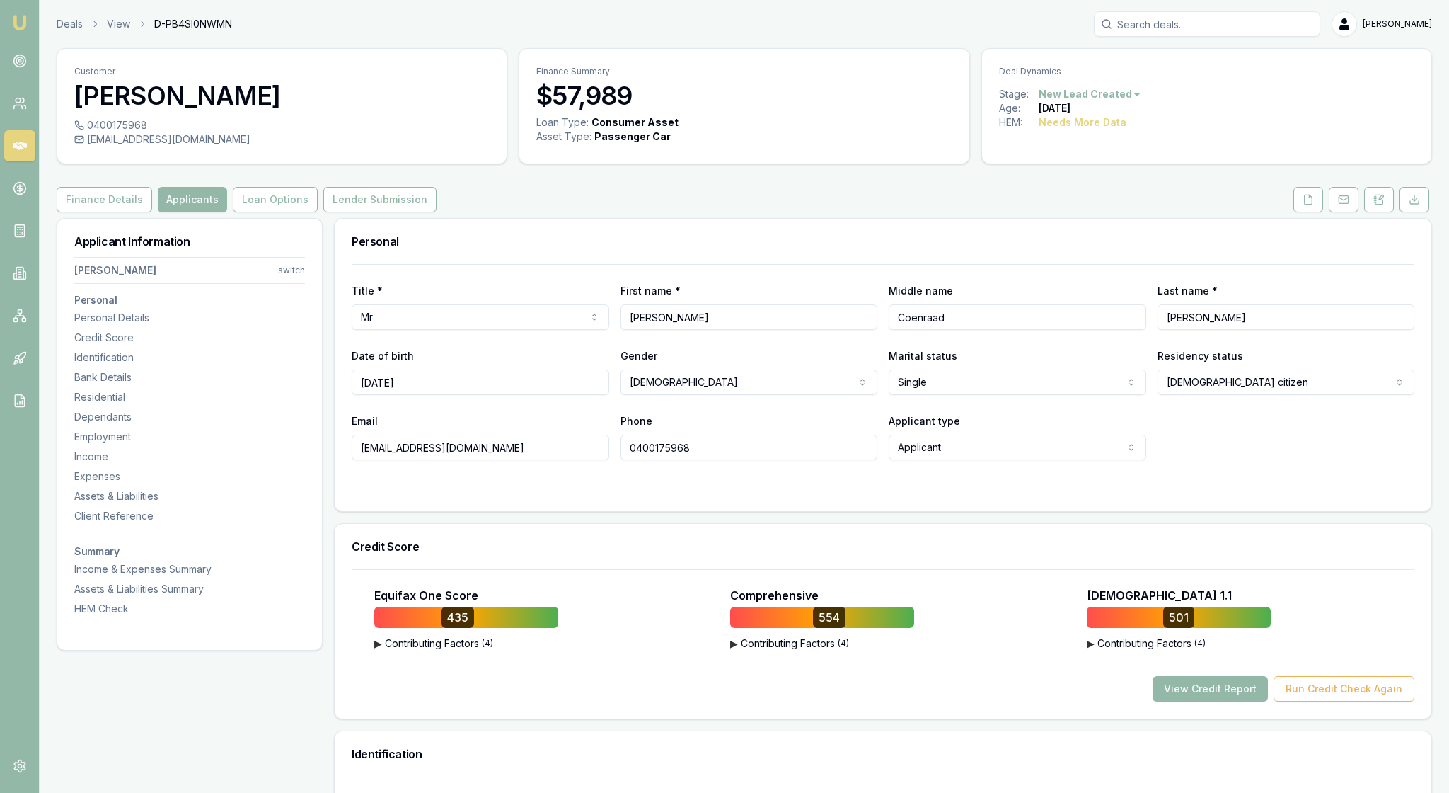
drag, startPoint x: 965, startPoint y: 355, endPoint x: 896, endPoint y: 351, distance: 69.5
drag, startPoint x: 1227, startPoint y: 357, endPoint x: 1161, endPoint y: 357, distance: 66.5
click at [885, 494] on div at bounding box center [883, 488] width 1063 height 11
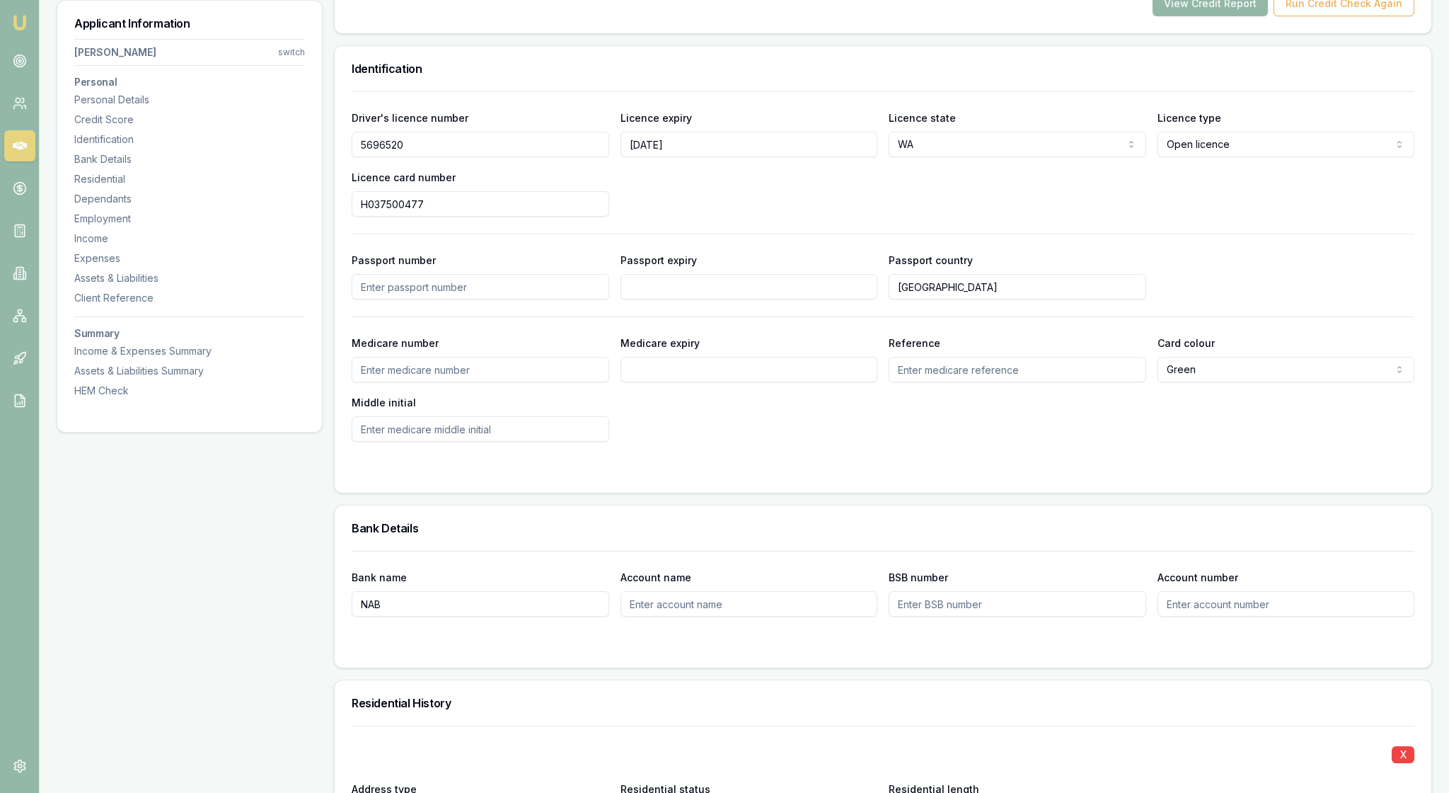
scroll to position [692, 0]
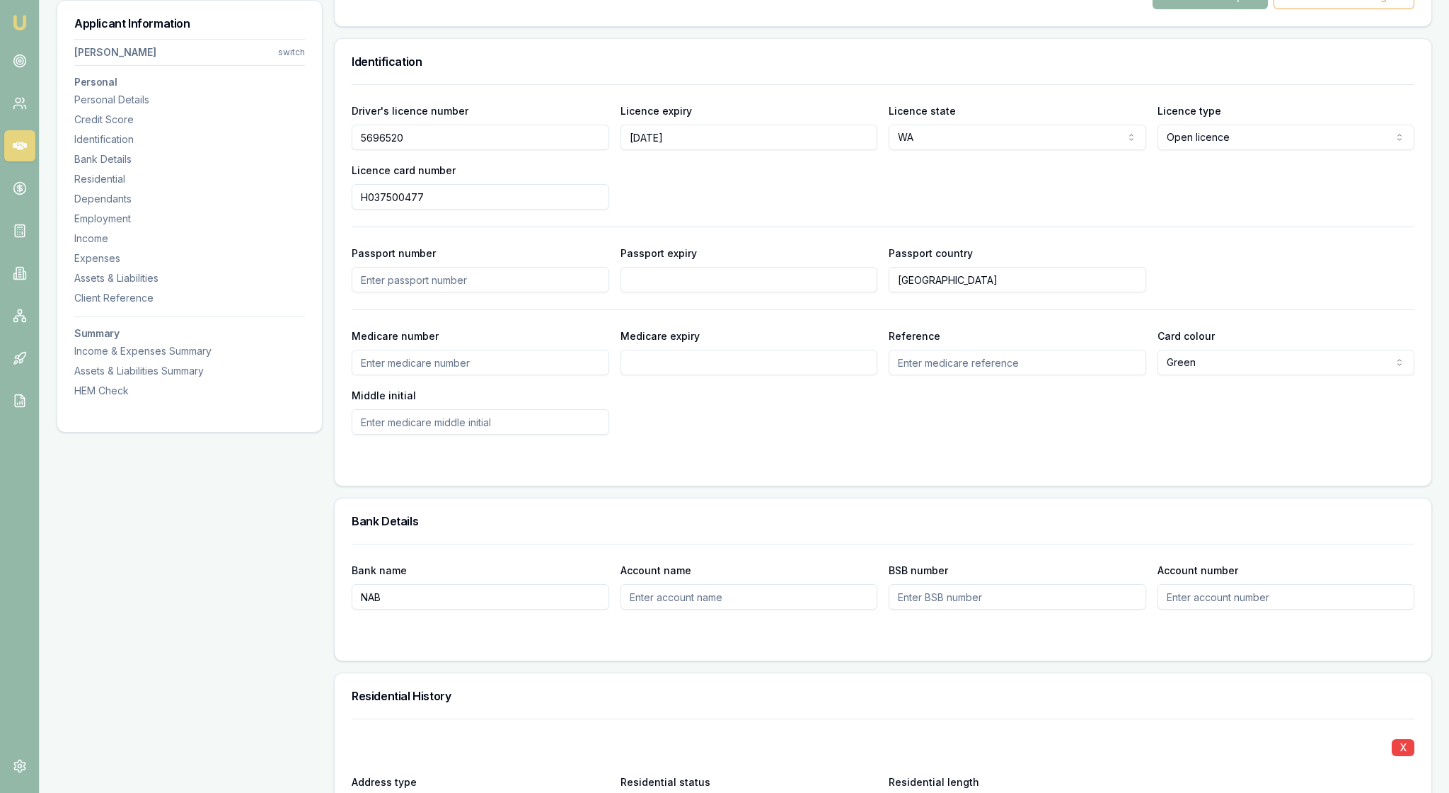
drag, startPoint x: 453, startPoint y: 236, endPoint x: 354, endPoint y: 232, distance: 99.2
click at [354, 232] on div "Driver's licence number [DRIVERS_LICENSE_NUMBER] Licence expiry [DATE] Licence …" at bounding box center [883, 284] width 1097 height 401
drag, startPoint x: 463, startPoint y: 303, endPoint x: 351, endPoint y: 300, distance: 111.8
click at [351, 300] on div "Driver's licence number [DRIVERS_LICENSE_NUMBER] Licence expiry [DATE] Licence …" at bounding box center [883, 284] width 1097 height 401
click at [995, 209] on div "Driver's licence number [DRIVERS_LICENSE_NUMBER] Licence expiry [DATE] Licence …" at bounding box center [883, 156] width 1063 height 108
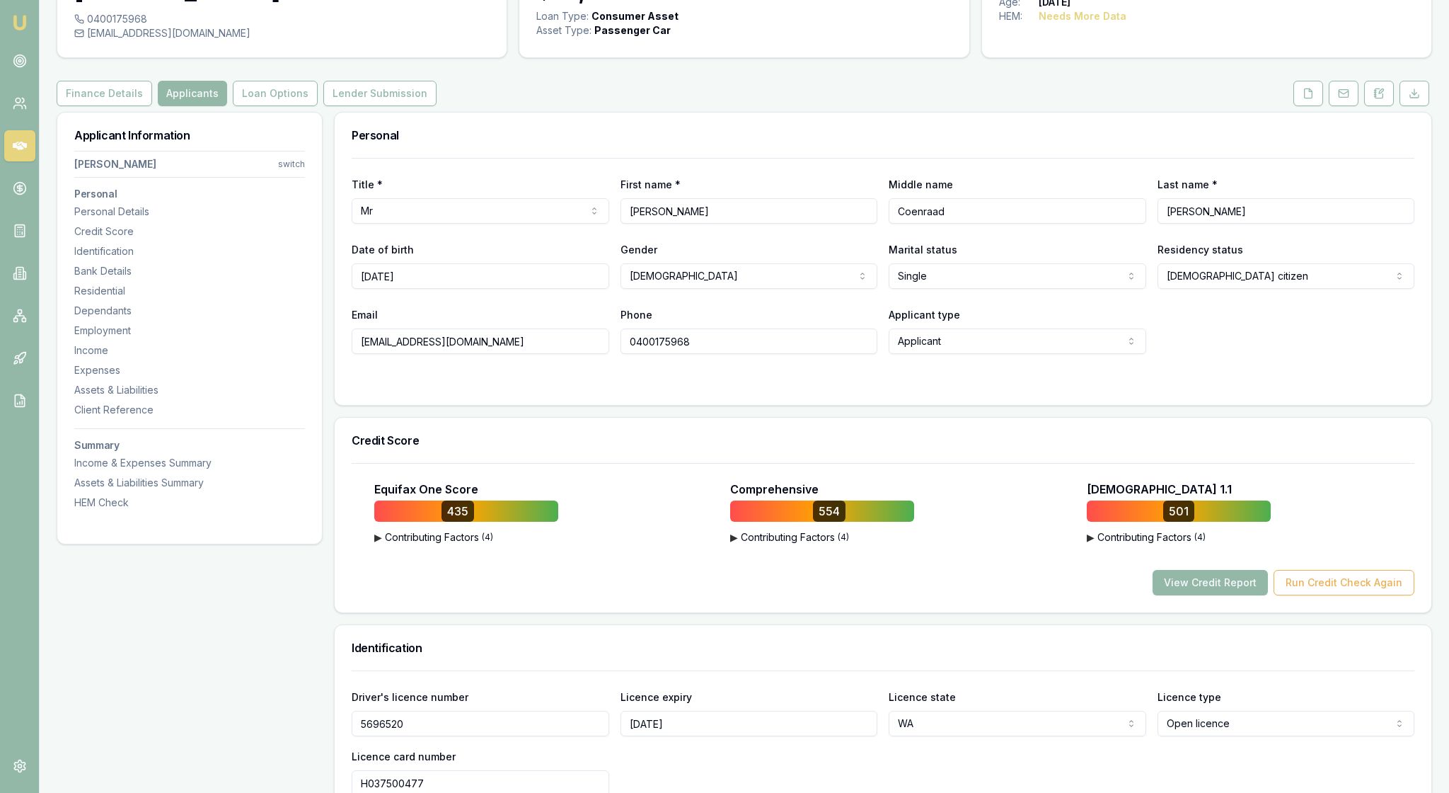
scroll to position [99, 0]
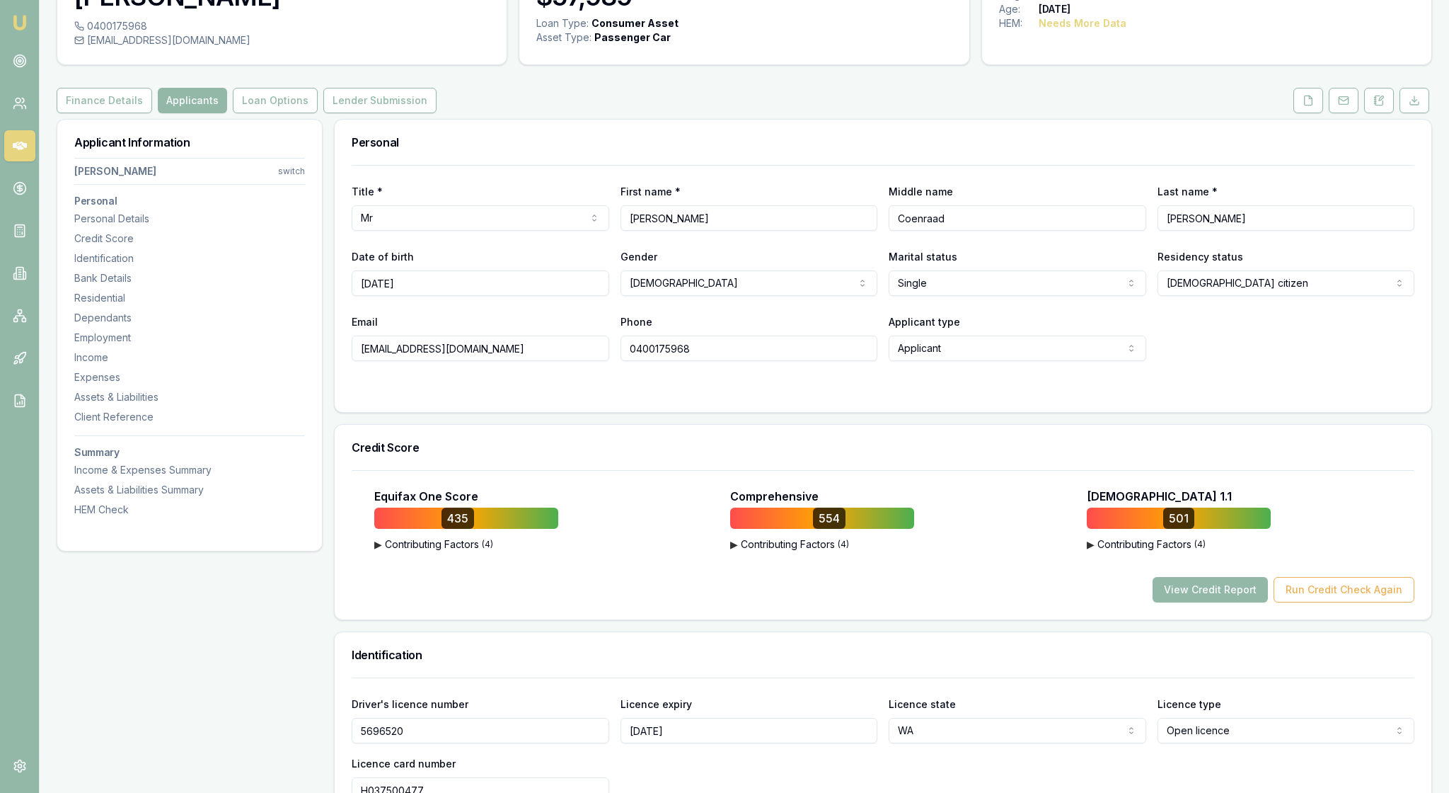
drag, startPoint x: 729, startPoint y: 405, endPoint x: 602, endPoint y: 403, distance: 127.4
drag, startPoint x: 548, startPoint y: 391, endPoint x: 501, endPoint y: 432, distance: 62.2
click at [1006, 395] on div at bounding box center [883, 389] width 1063 height 11
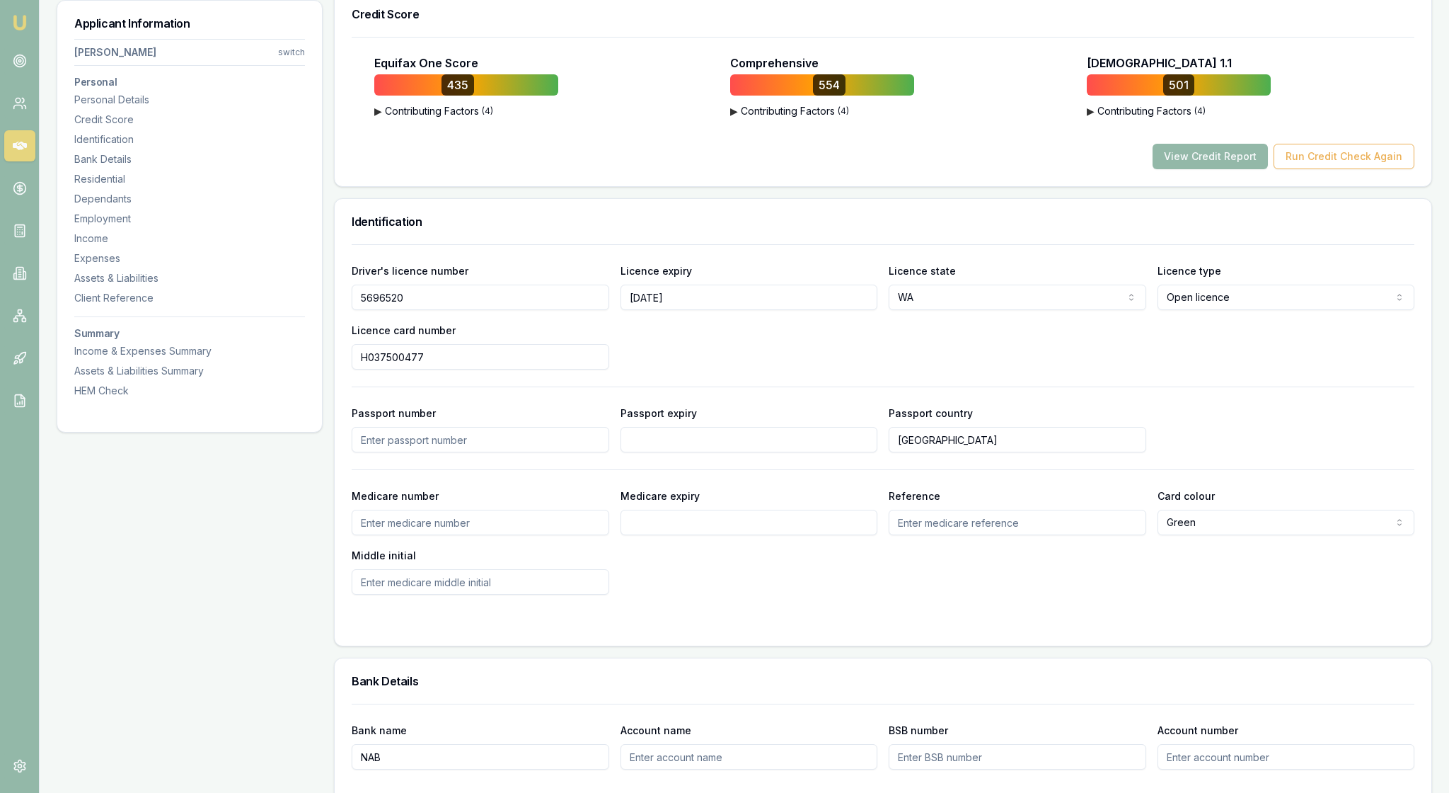
scroll to position [524, 0]
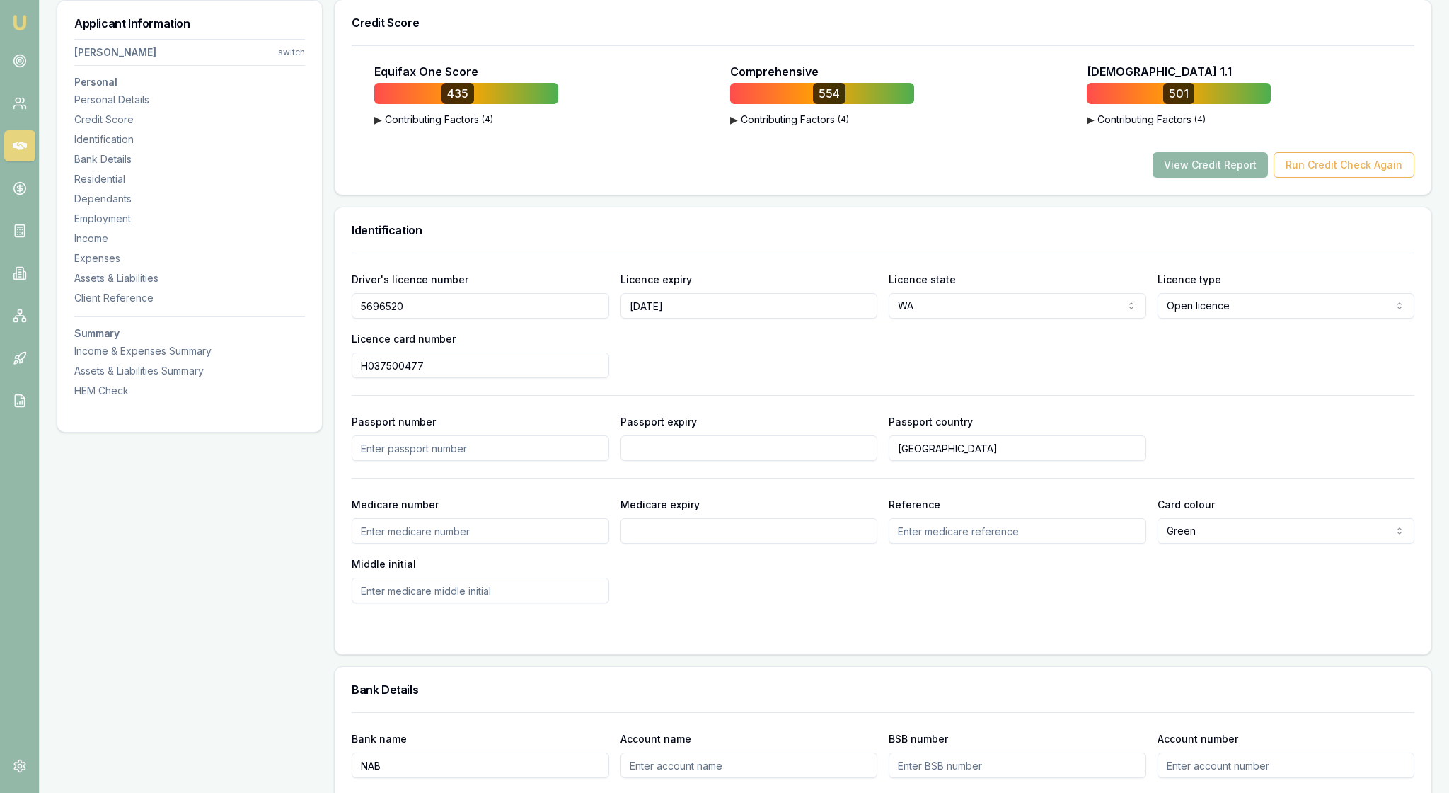
click at [1169, 178] on button "View Credit Report" at bounding box center [1210, 164] width 115 height 25
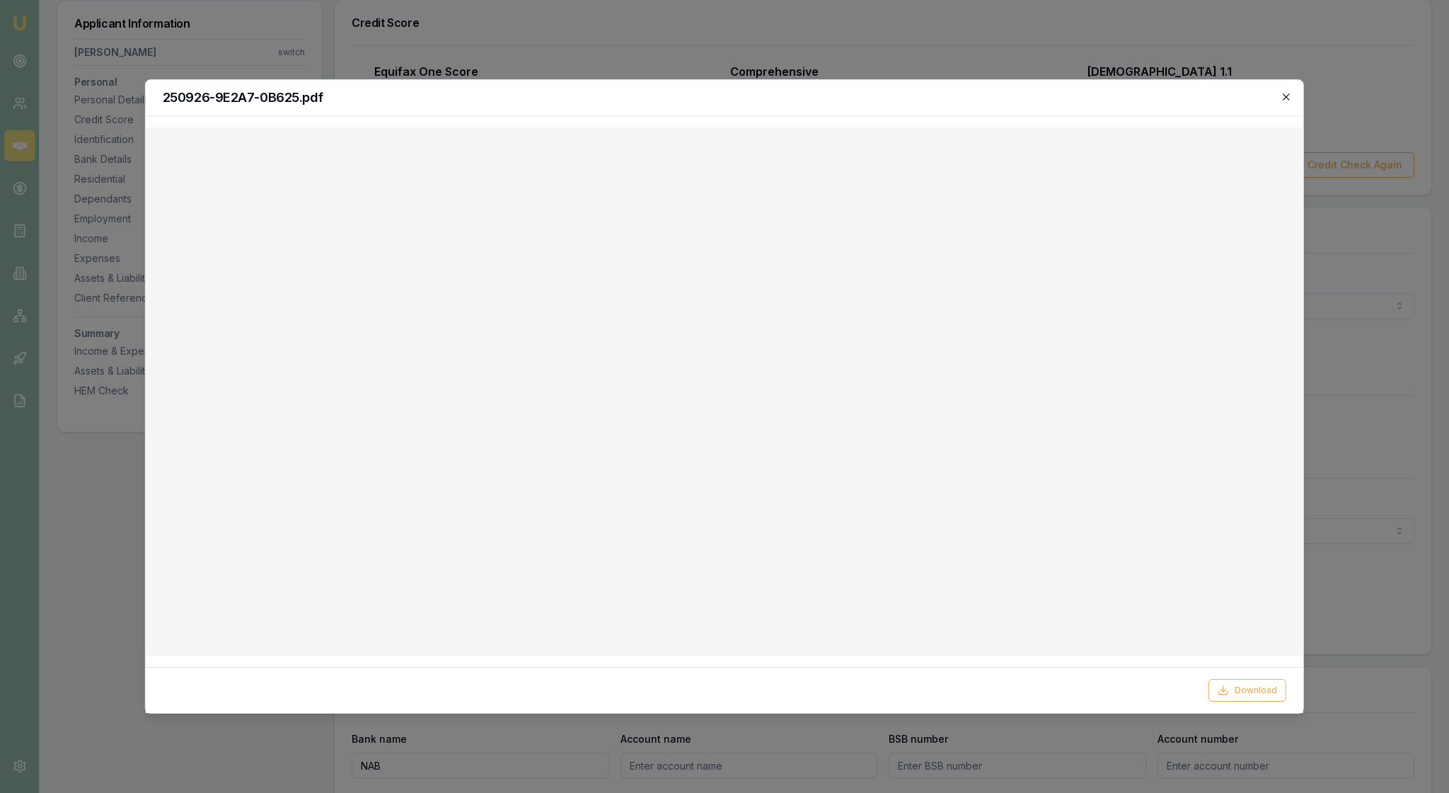
click at [1288, 95] on icon "button" at bounding box center [1286, 96] width 11 height 11
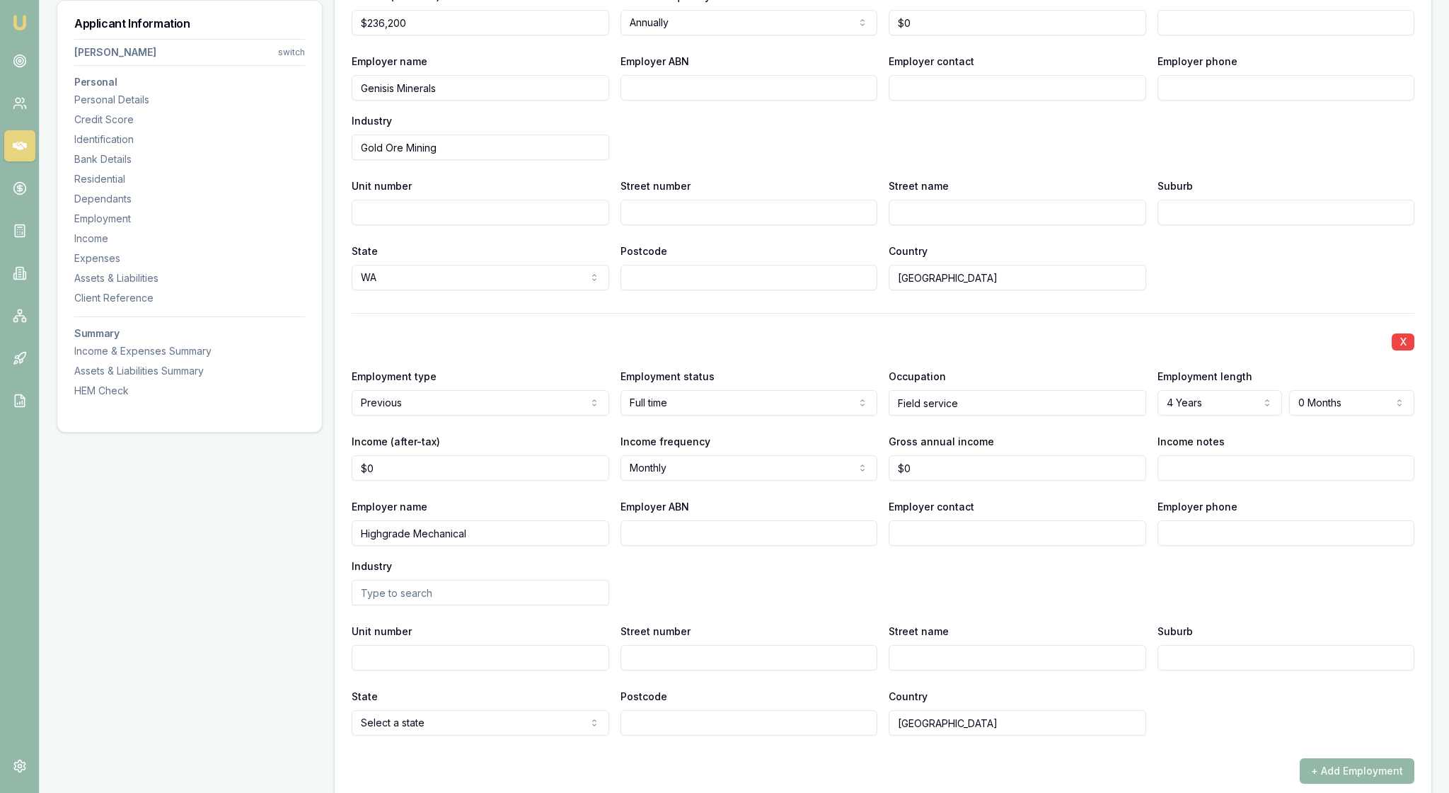
scroll to position [2082, 0]
drag, startPoint x: 494, startPoint y: 348, endPoint x: 343, endPoint y: 348, distance: 151.4
click at [933, 157] on div "Employer name Genisis Minerals Employer ABN Employer contact Employer phone Ind…" at bounding box center [883, 104] width 1063 height 108
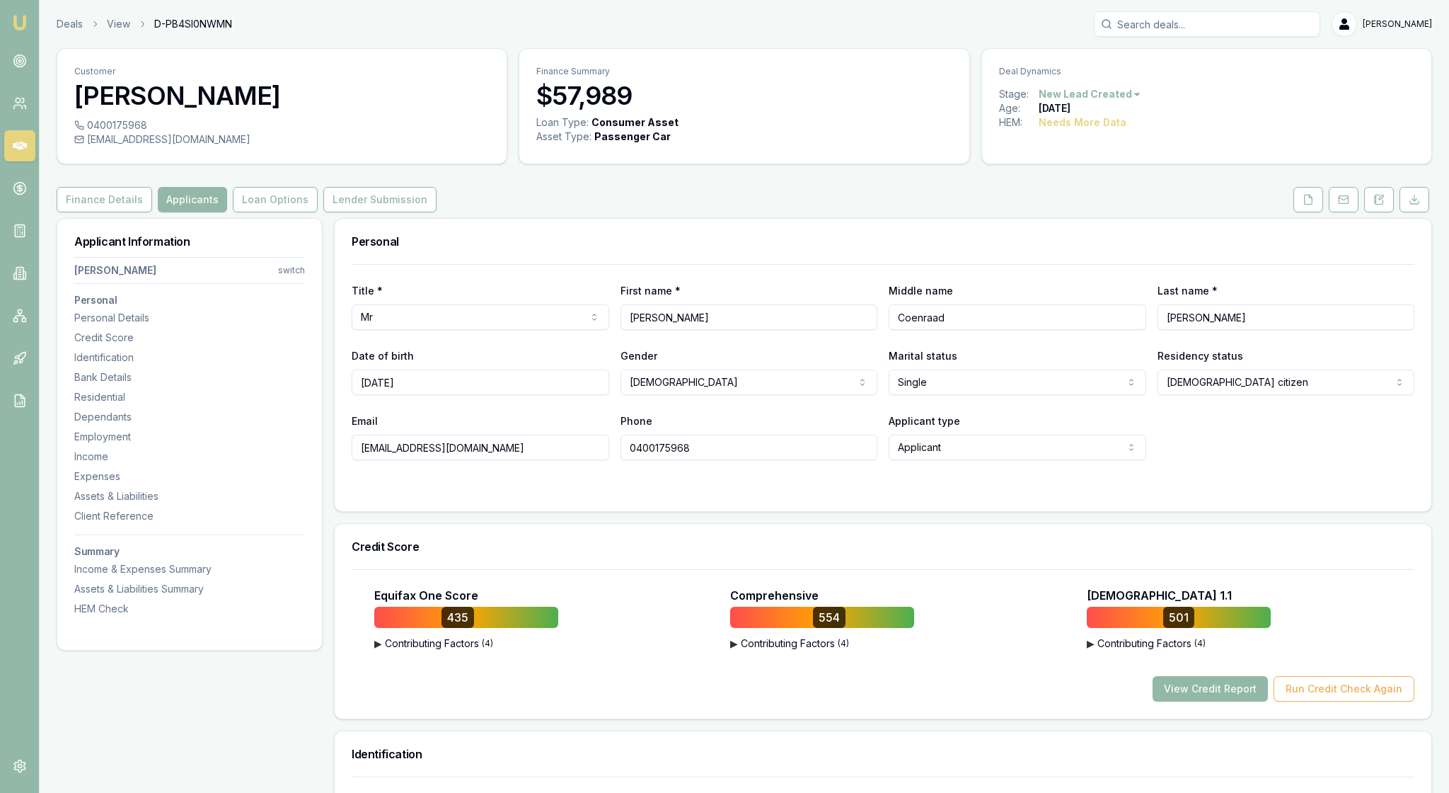
scroll to position [0, 0]
click at [1303, 205] on icon at bounding box center [1308, 199] width 11 height 11
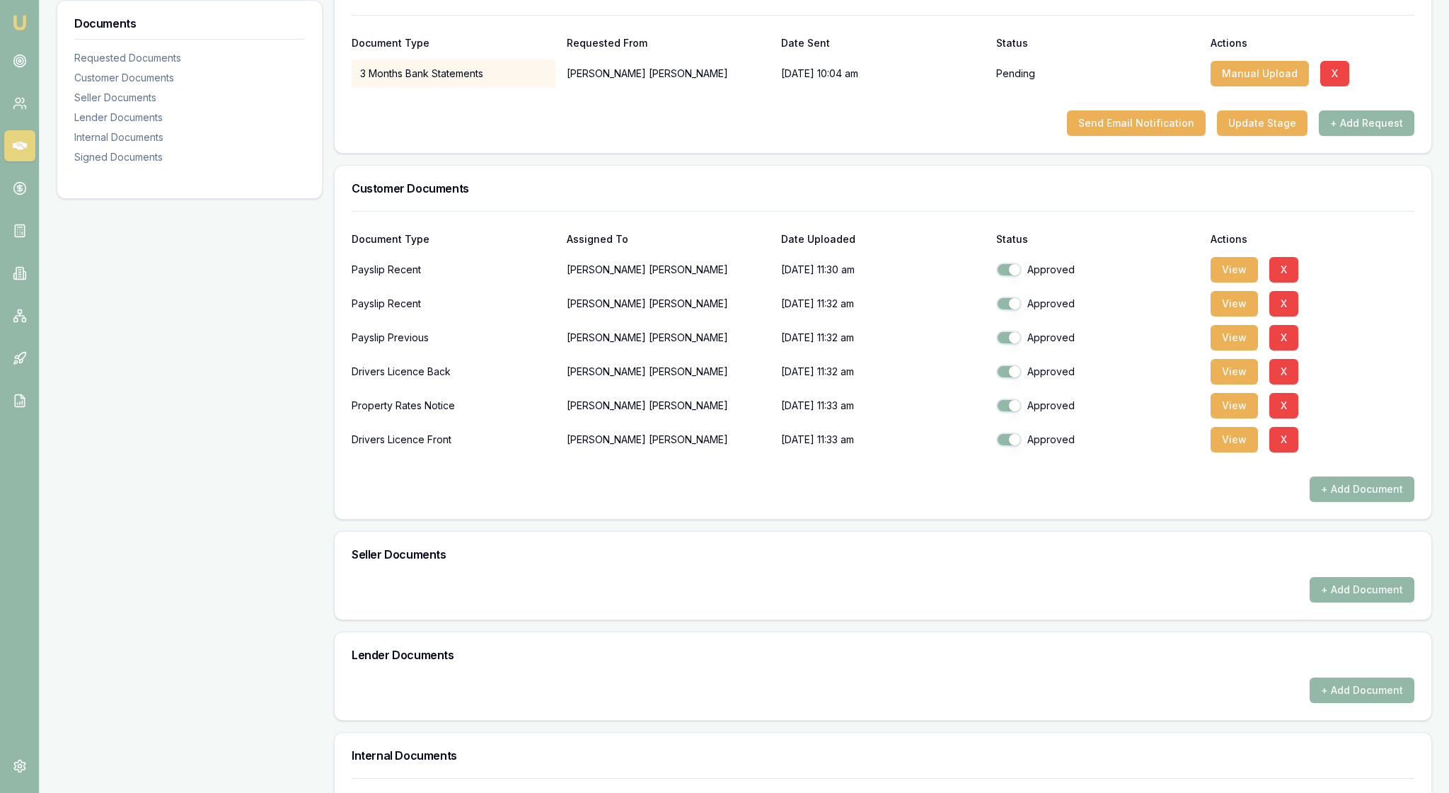
scroll to position [251, 0]
click at [1236, 281] on button "View" at bounding box center [1234, 267] width 47 height 25
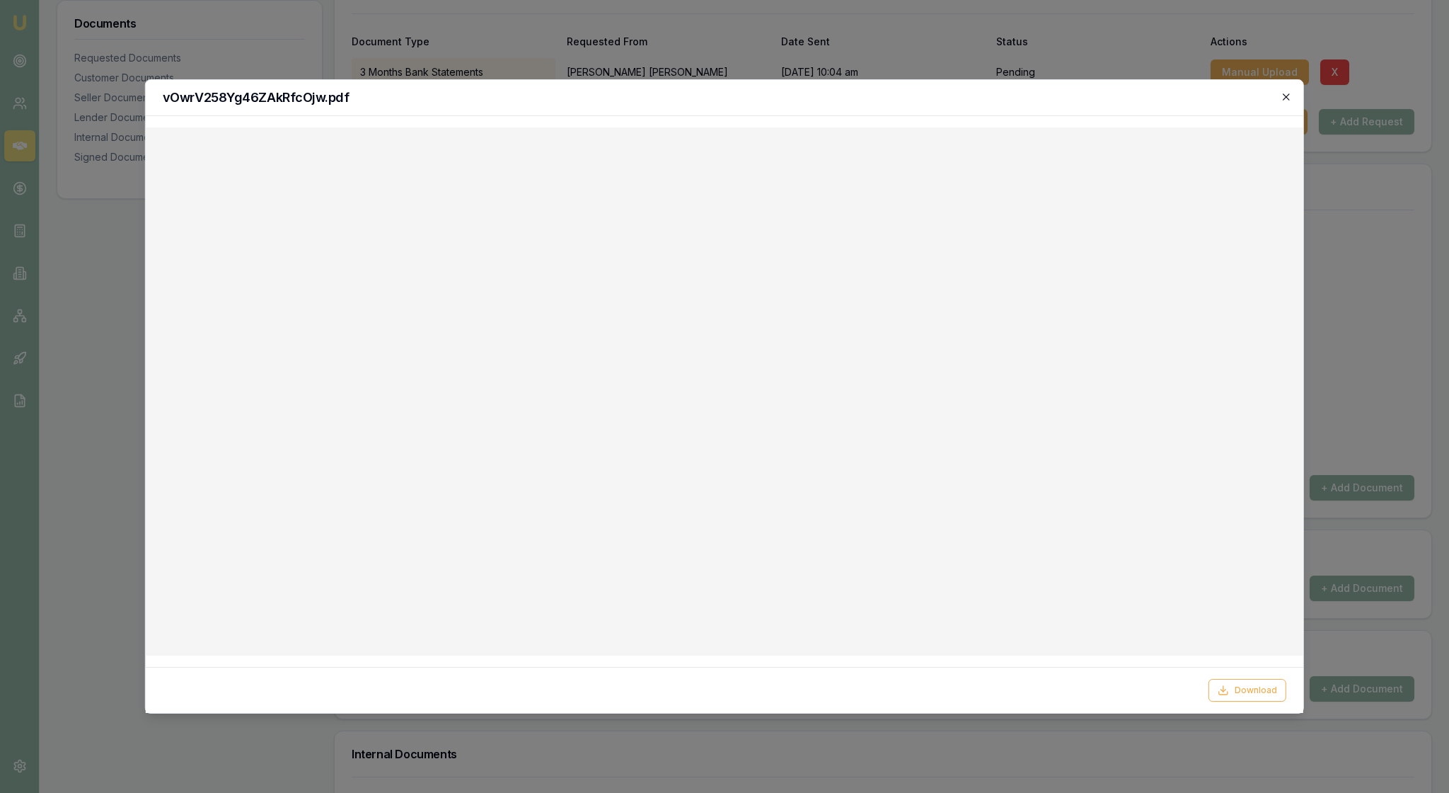
click at [1289, 95] on icon "button" at bounding box center [1286, 96] width 11 height 11
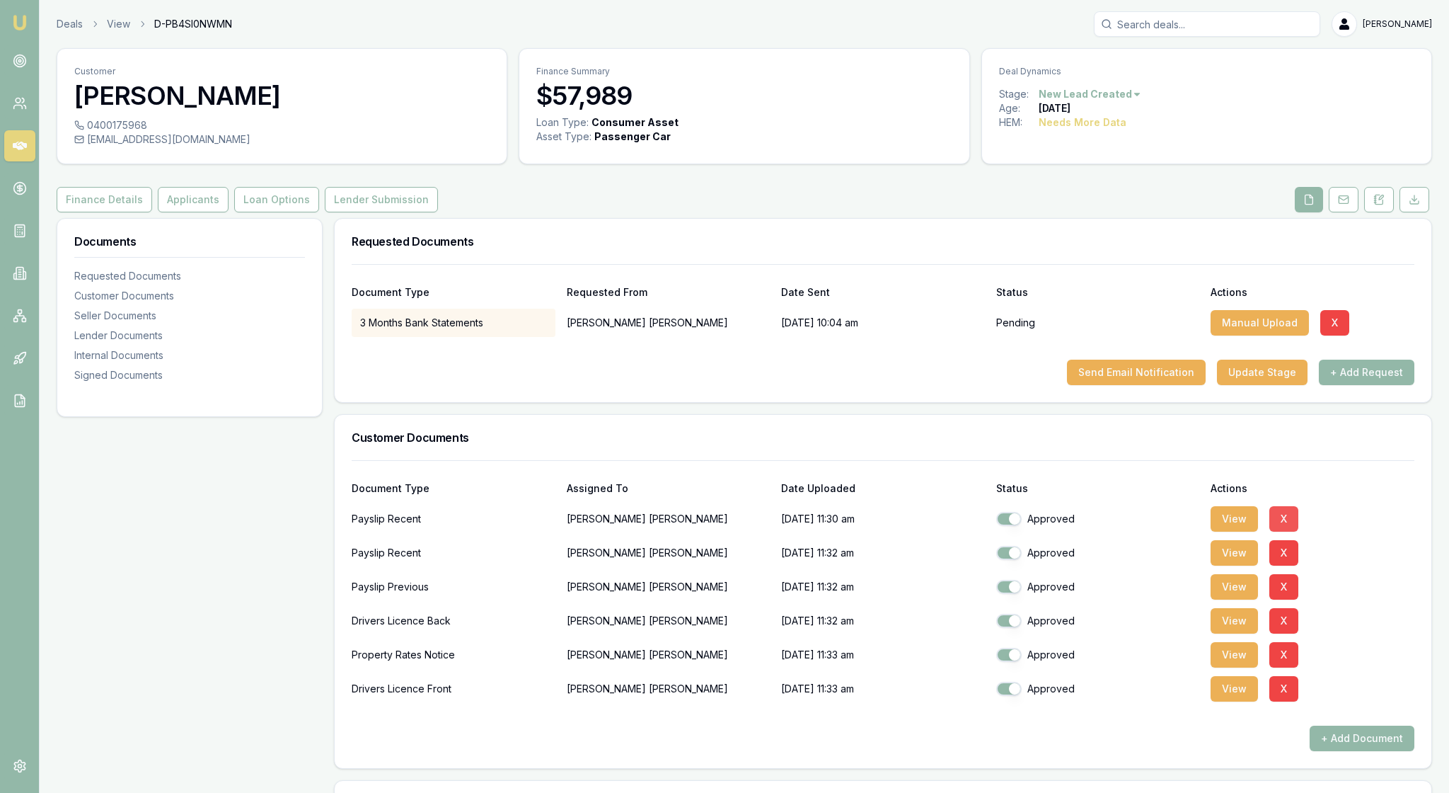
scroll to position [0, 0]
click at [229, 212] on button "Applicants" at bounding box center [193, 199] width 71 height 25
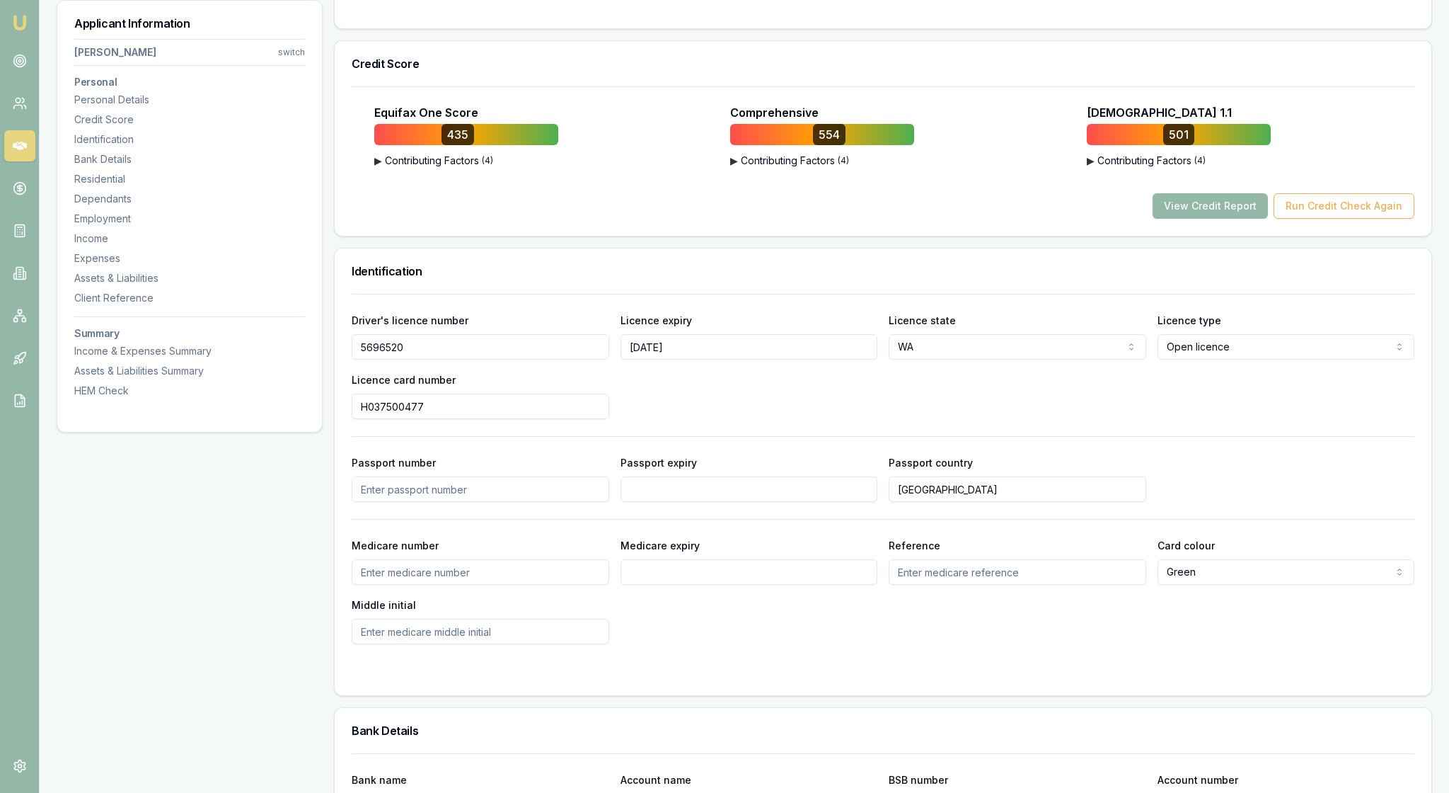
scroll to position [494, 0]
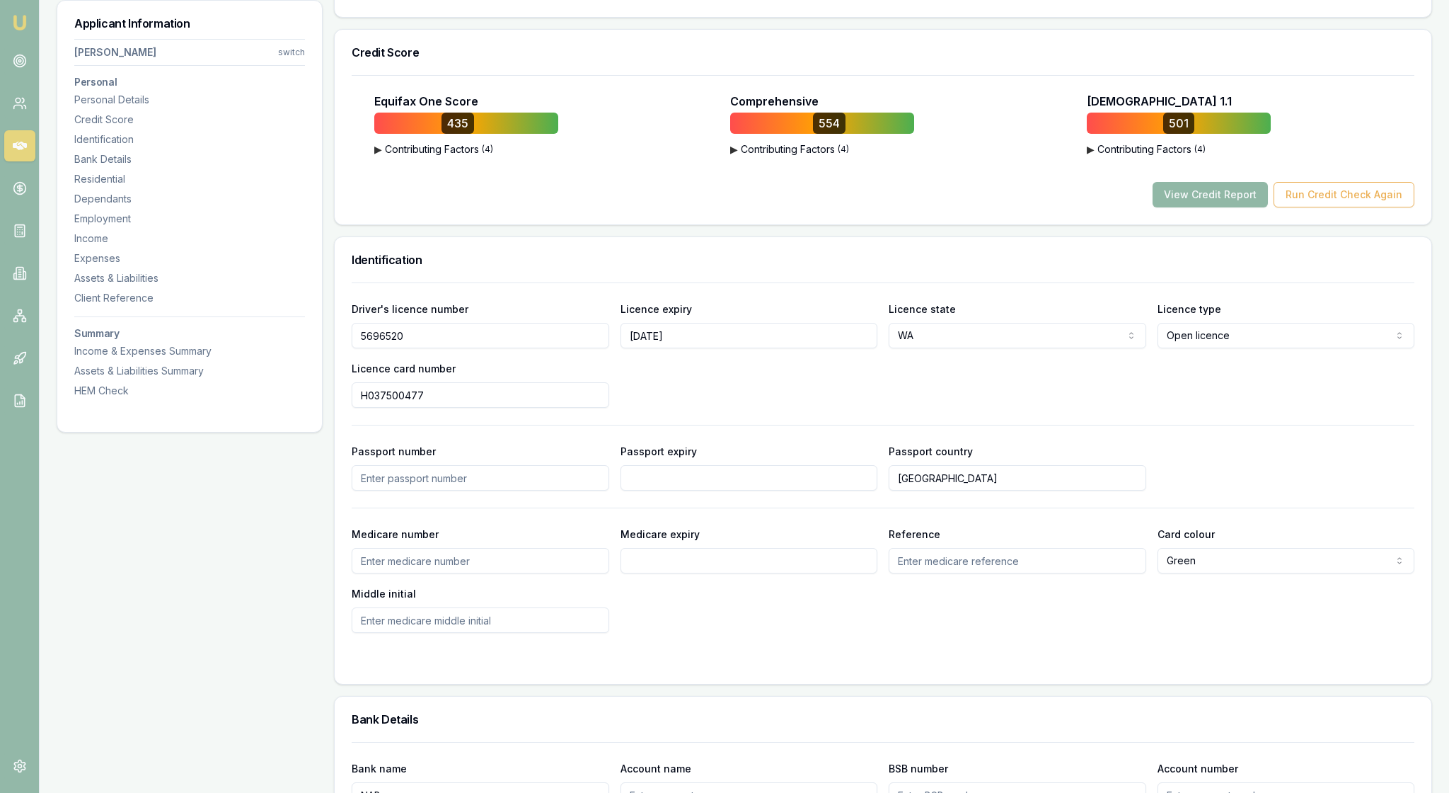
click at [1172, 207] on button "View Credit Report" at bounding box center [1210, 194] width 115 height 25
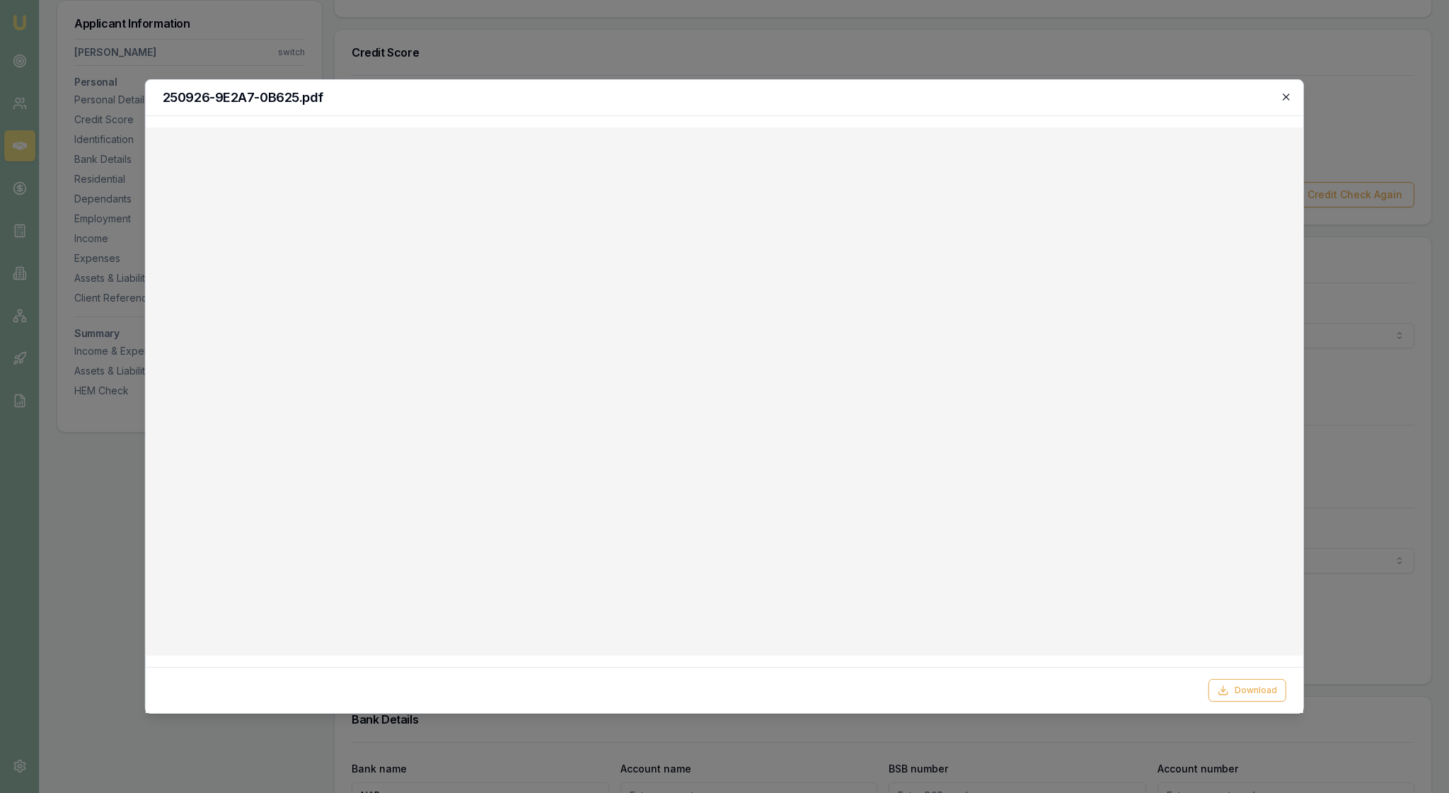
click at [1285, 100] on icon "button" at bounding box center [1286, 96] width 6 height 6
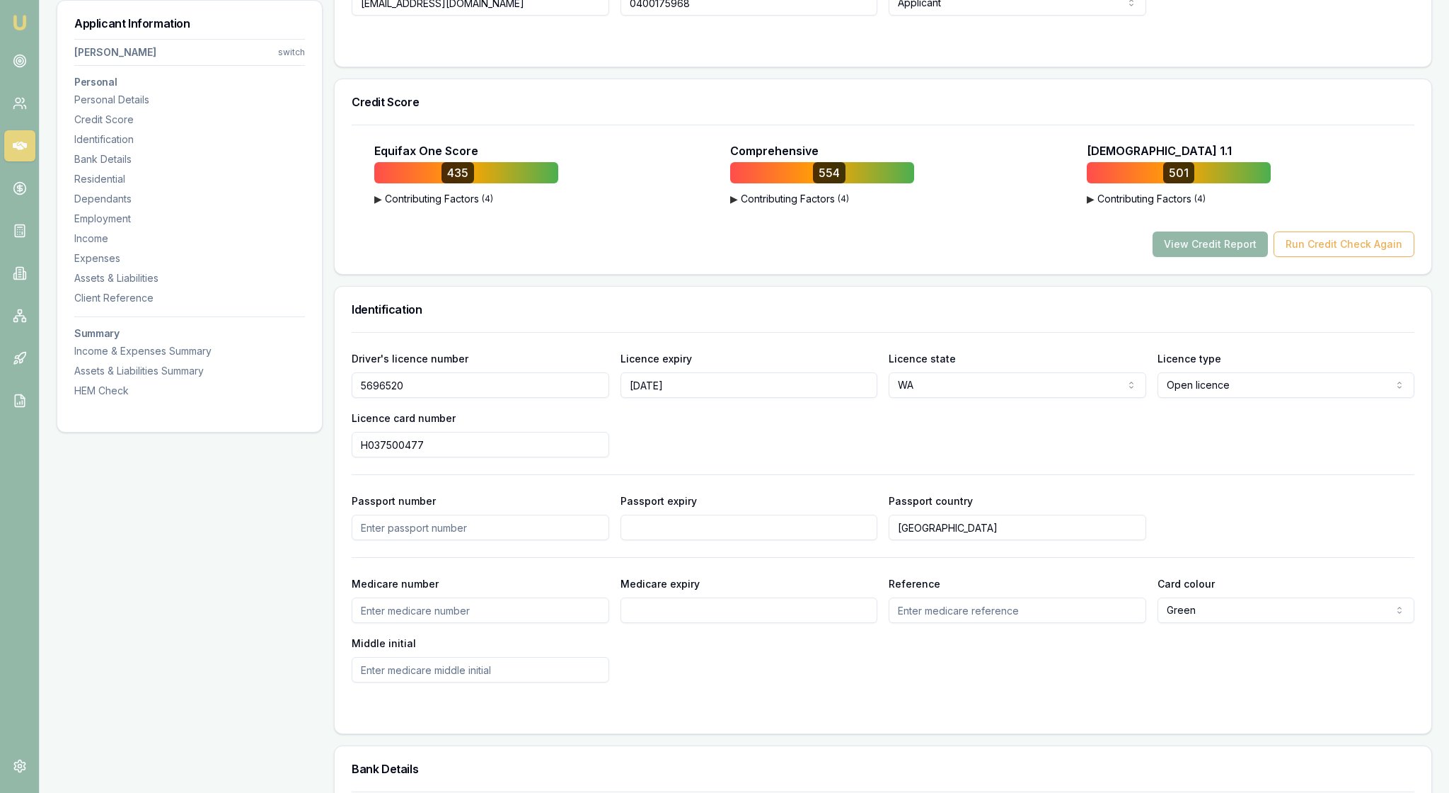
scroll to position [430, 0]
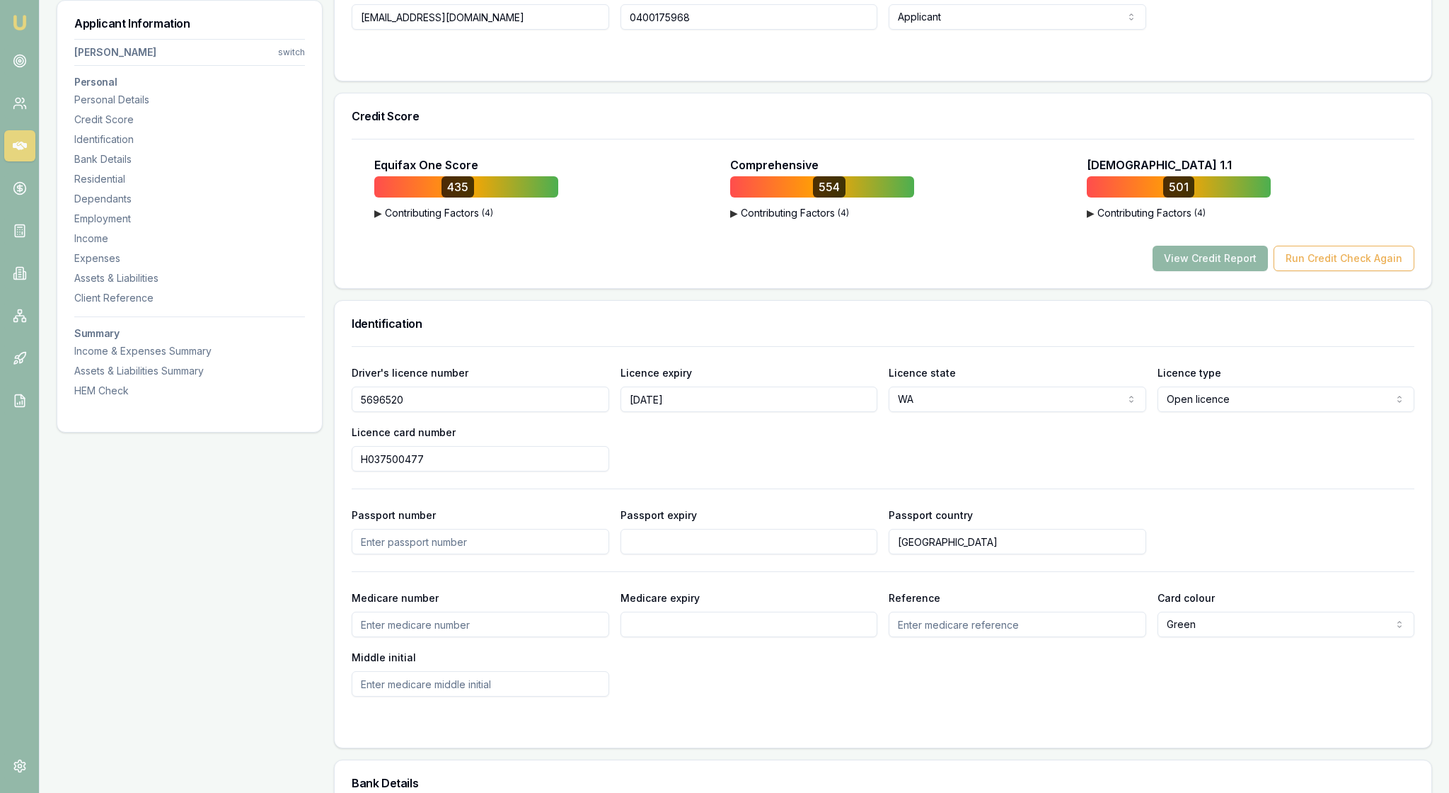
click at [1153, 271] on button "View Credit Report" at bounding box center [1210, 258] width 115 height 25
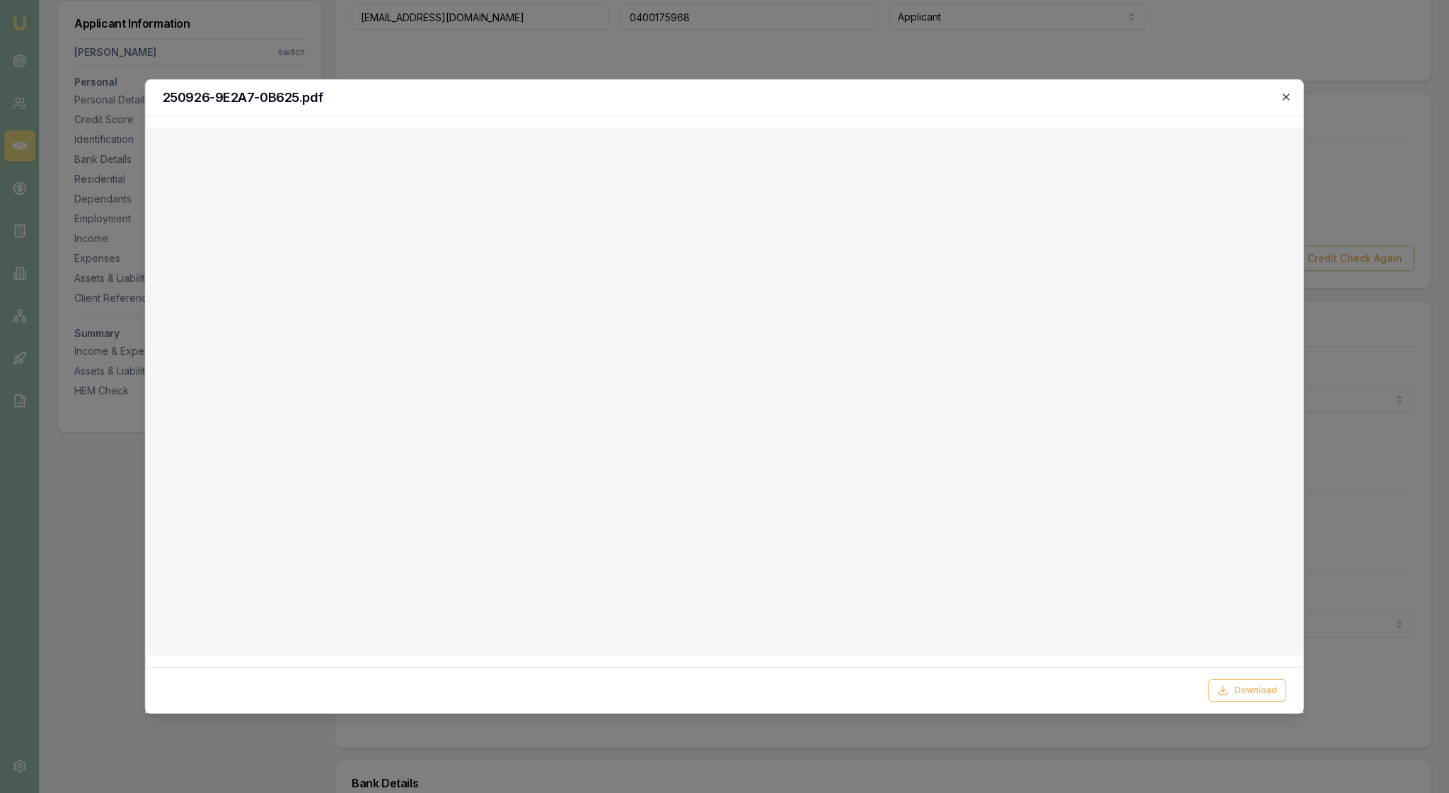
click at [1281, 103] on icon "button" at bounding box center [1286, 96] width 11 height 11
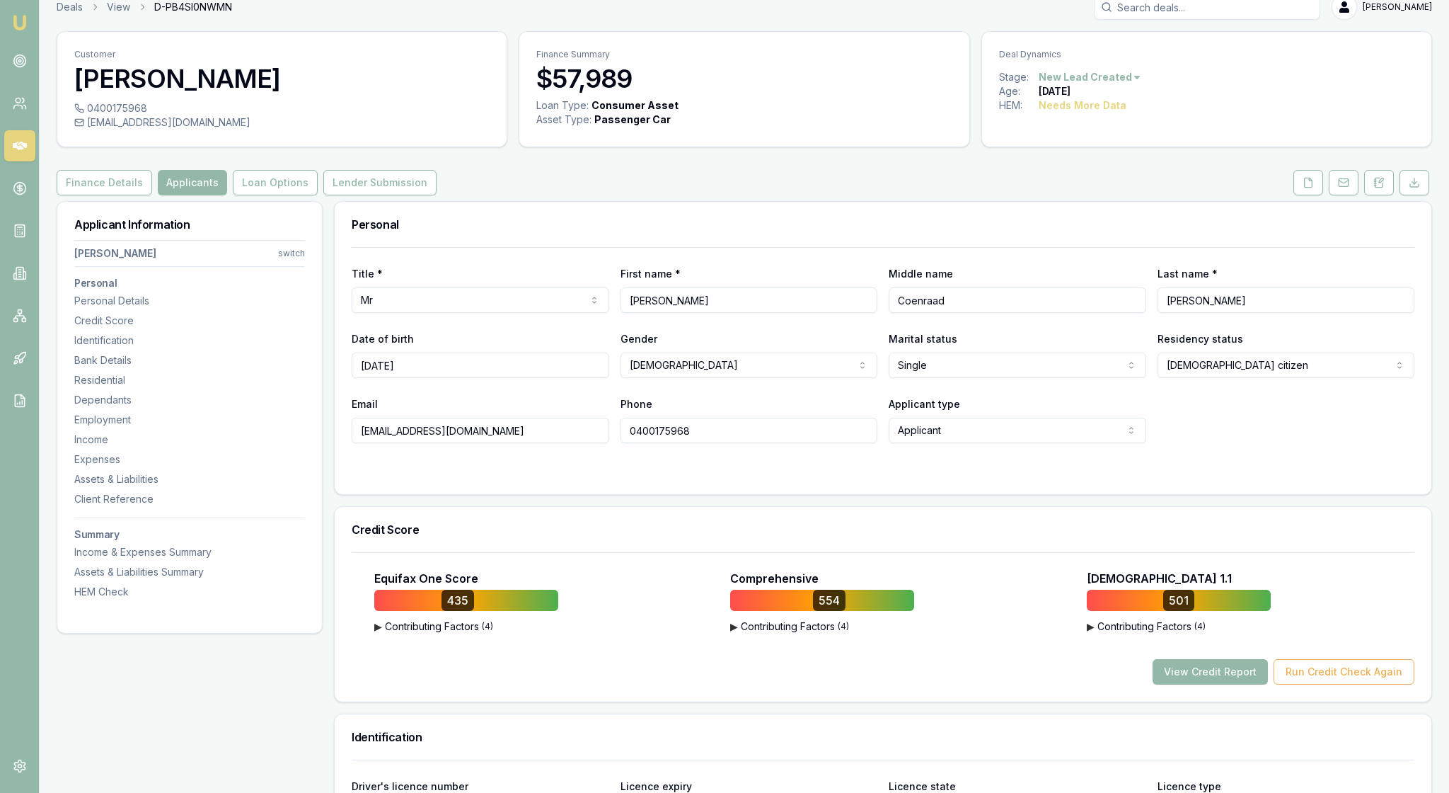
scroll to position [0, 0]
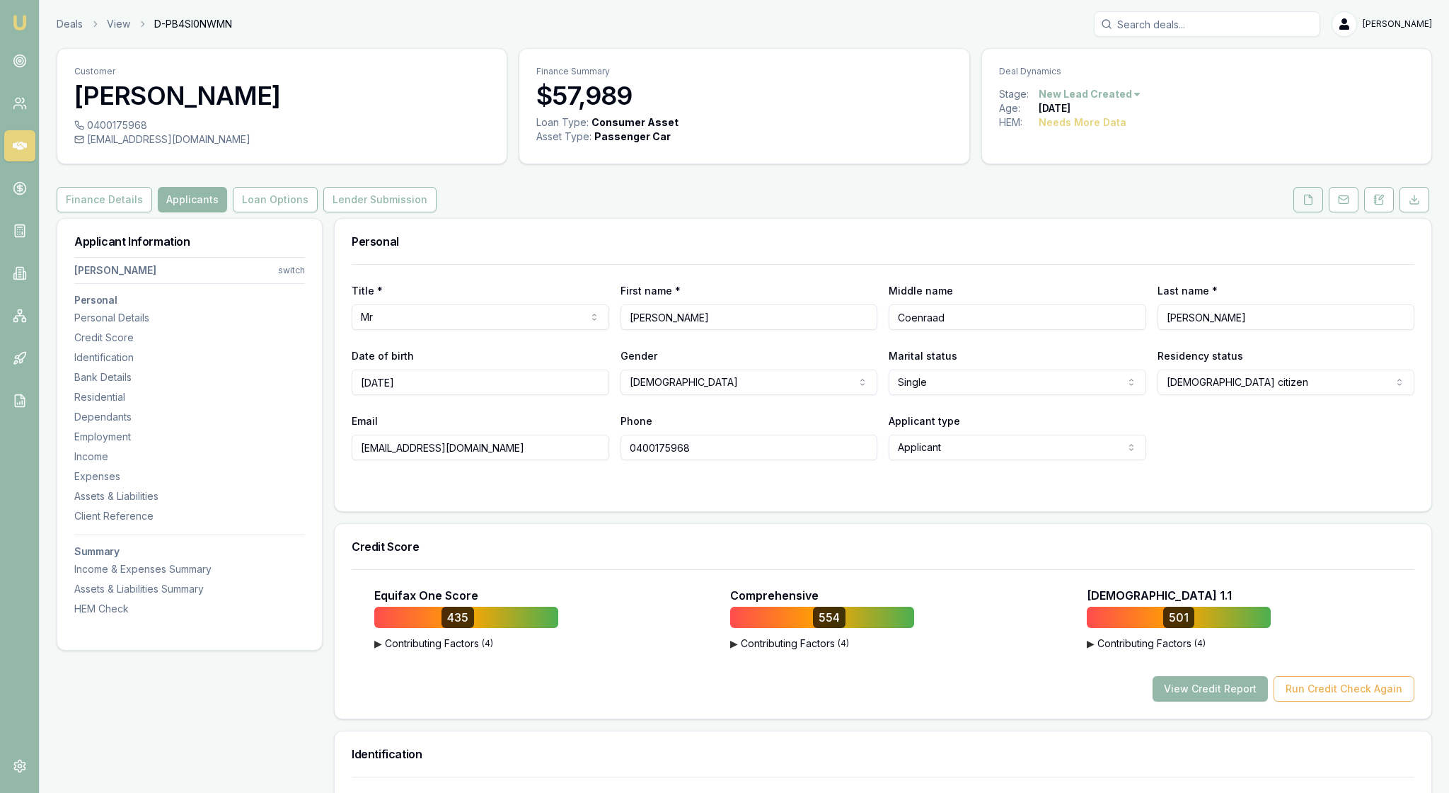
click at [1309, 197] on polyline at bounding box center [1310, 196] width 3 height 3
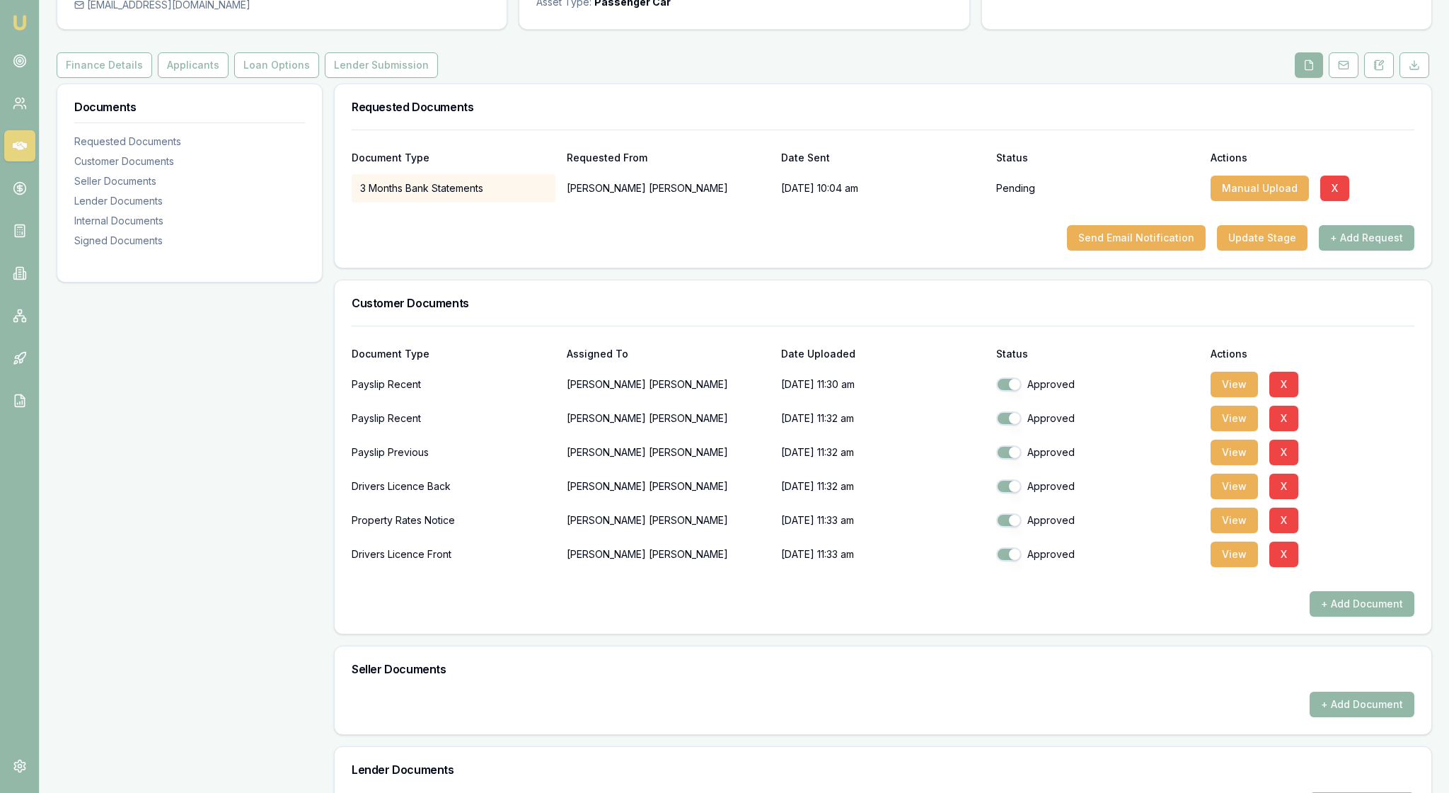
scroll to position [144, 0]
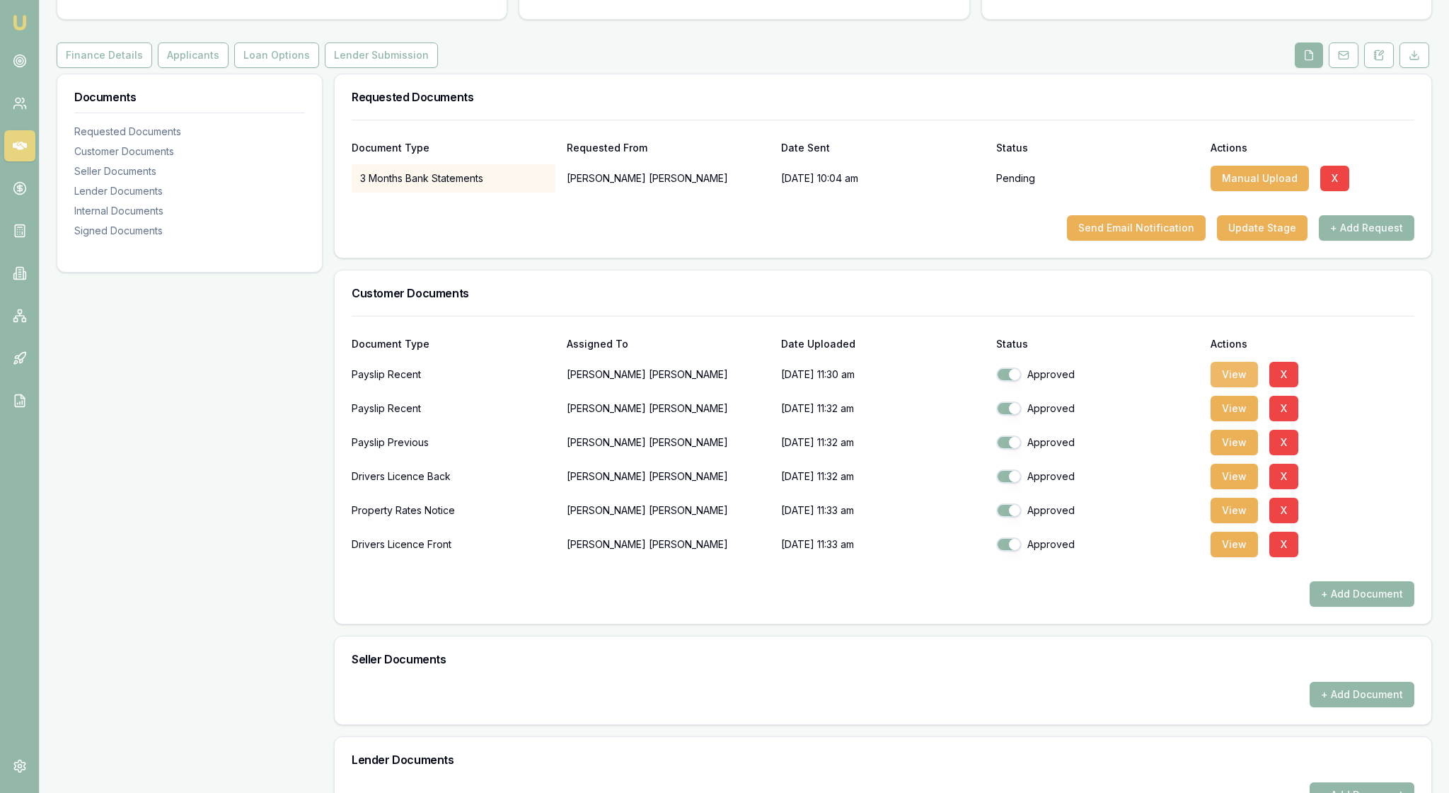
click at [1231, 387] on button "View" at bounding box center [1234, 374] width 47 height 25
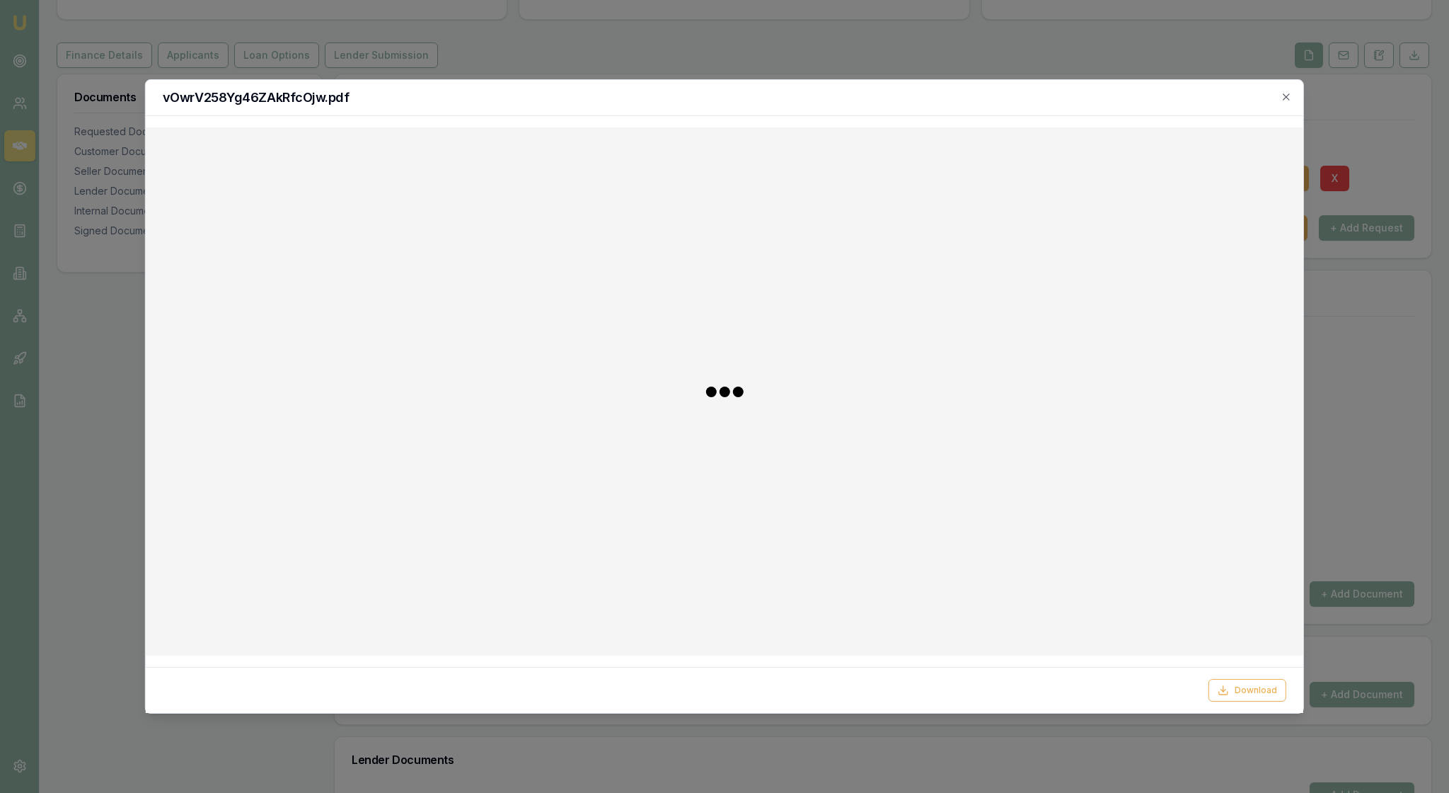
click at [1193, 447] on div at bounding box center [724, 391] width 1135 height 505
click at [1284, 95] on icon "button" at bounding box center [1286, 96] width 11 height 11
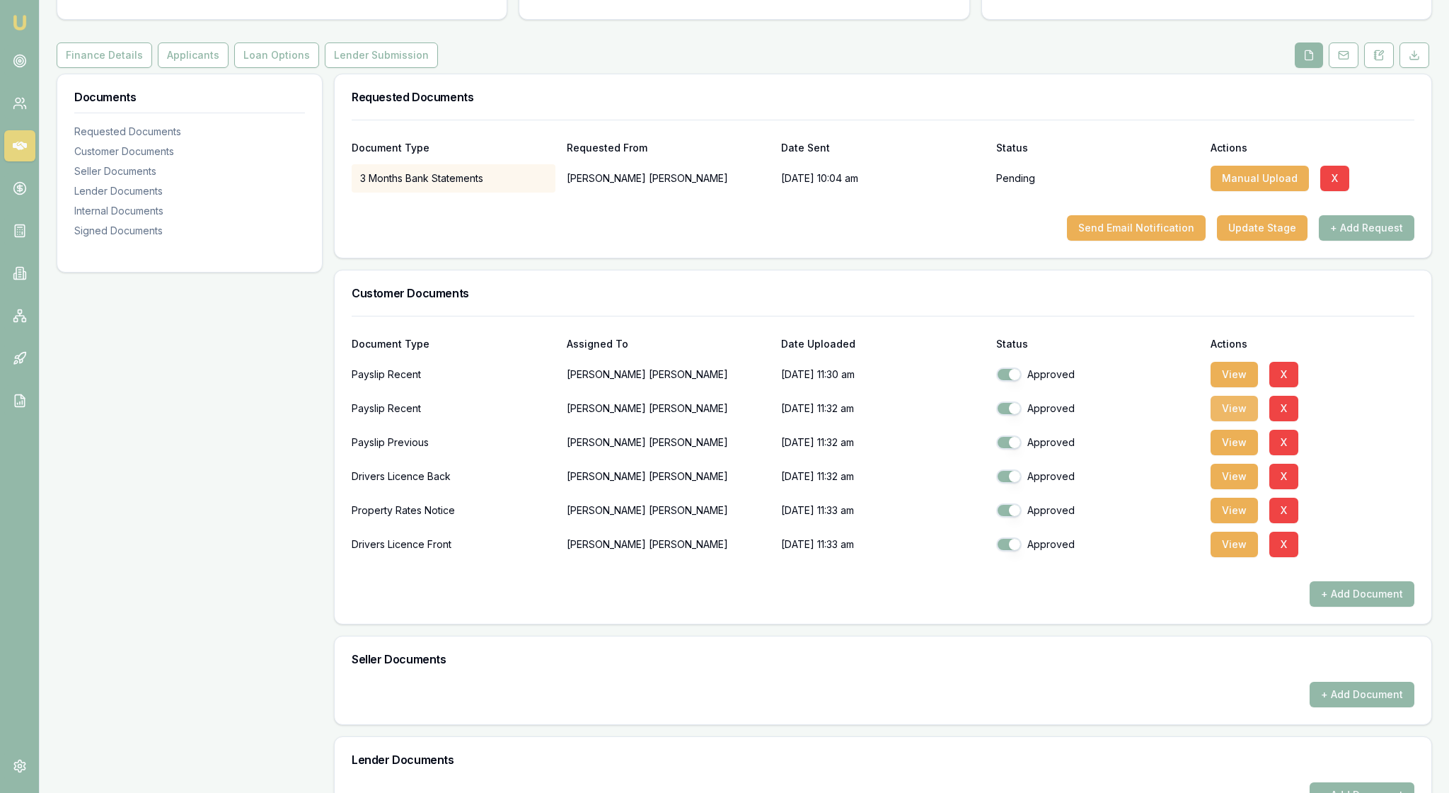
click at [1241, 421] on button "View" at bounding box center [1234, 408] width 47 height 25
